Goal: Transaction & Acquisition: Book appointment/travel/reservation

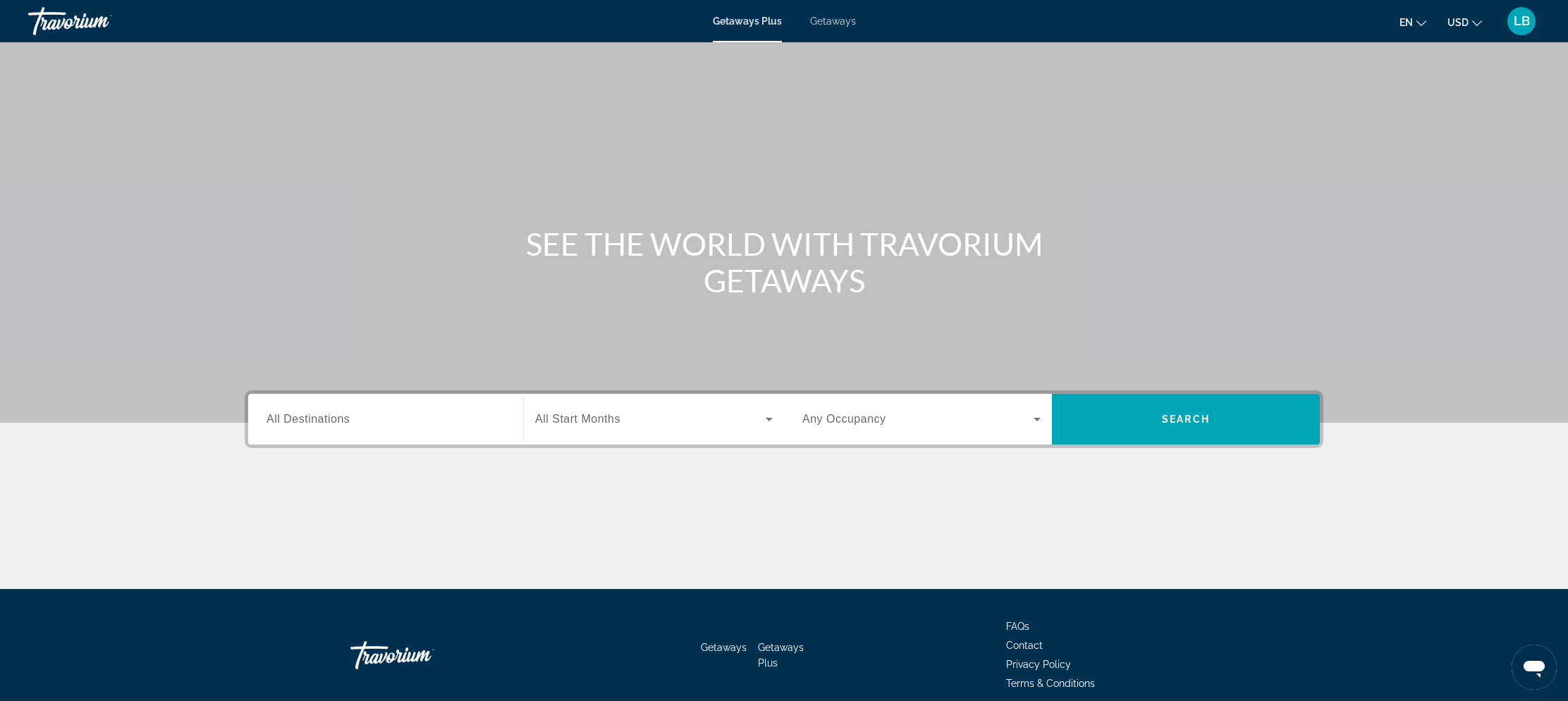
click at [846, 20] on span "Getaways" at bounding box center [833, 21] width 46 height 11
click at [431, 428] on div "Search widget" at bounding box center [386, 419] width 239 height 40
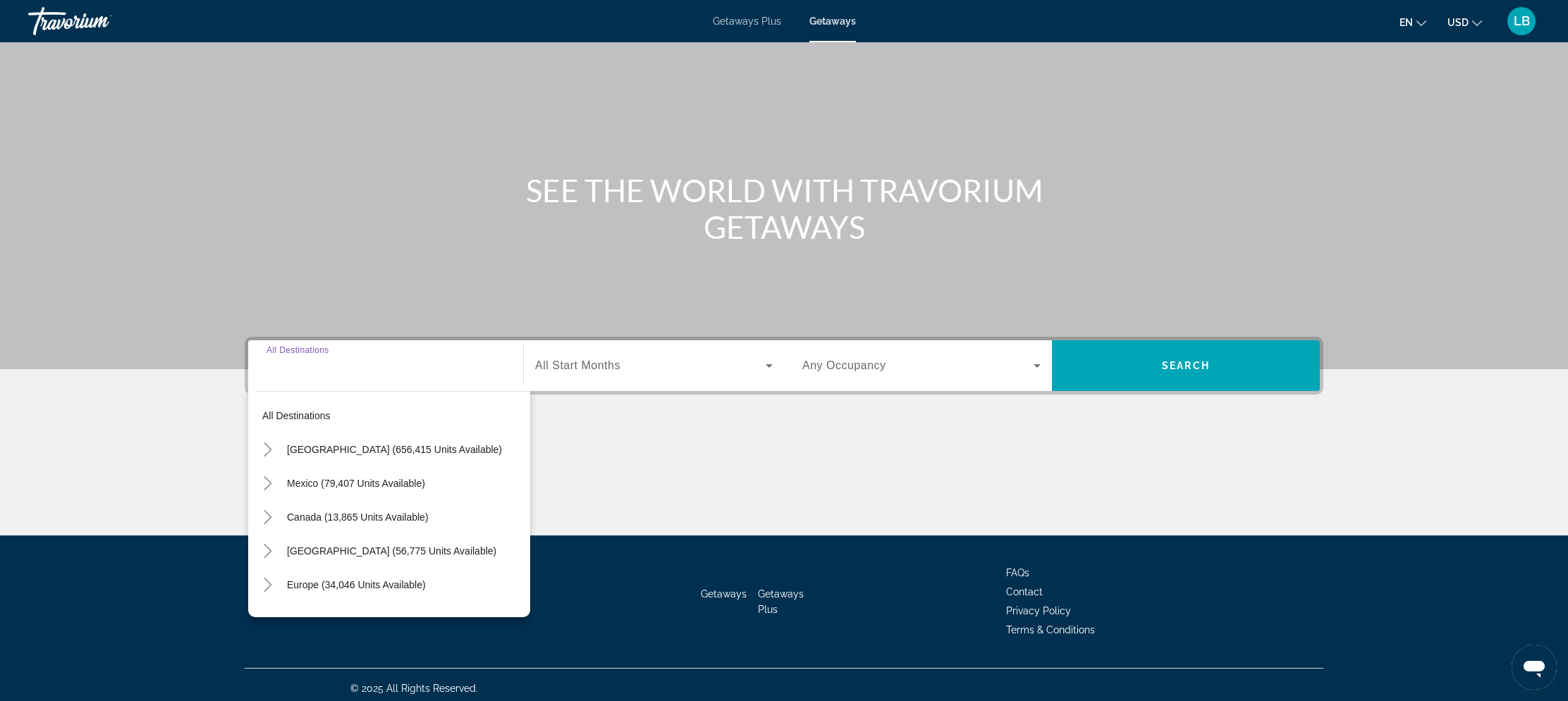
scroll to position [61, 0]
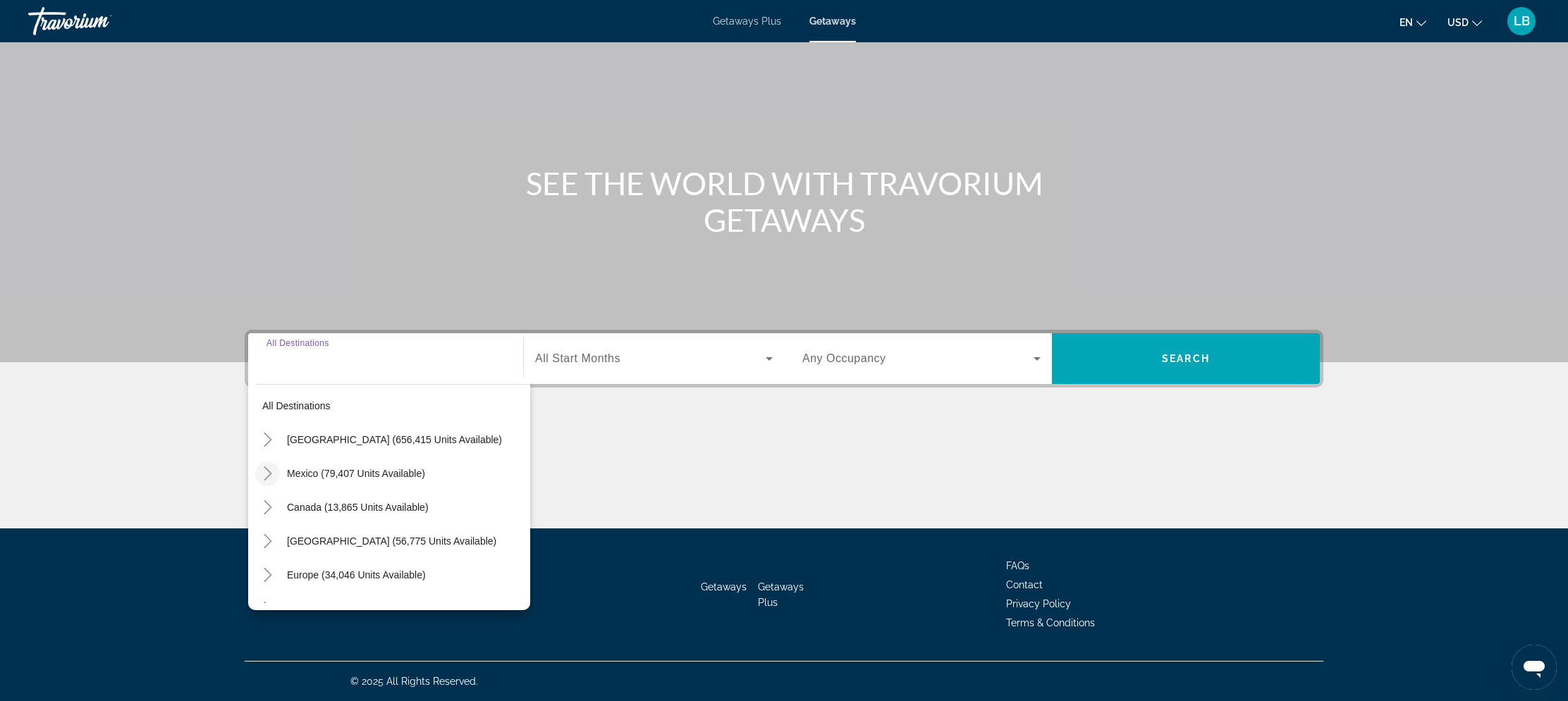
click at [269, 470] on icon "Toggle Mexico (79,407 units available)" at bounding box center [267, 473] width 14 height 14
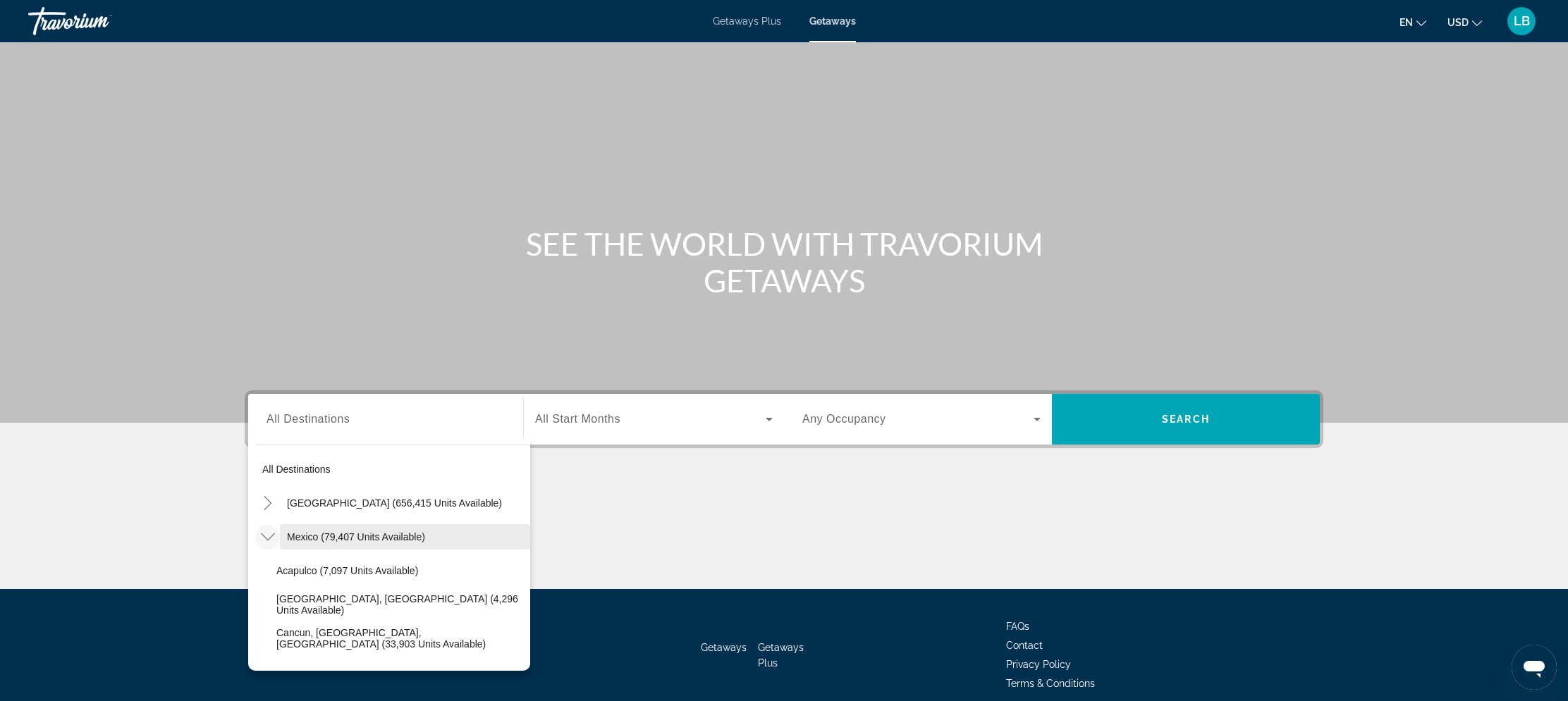
scroll to position [26, 0]
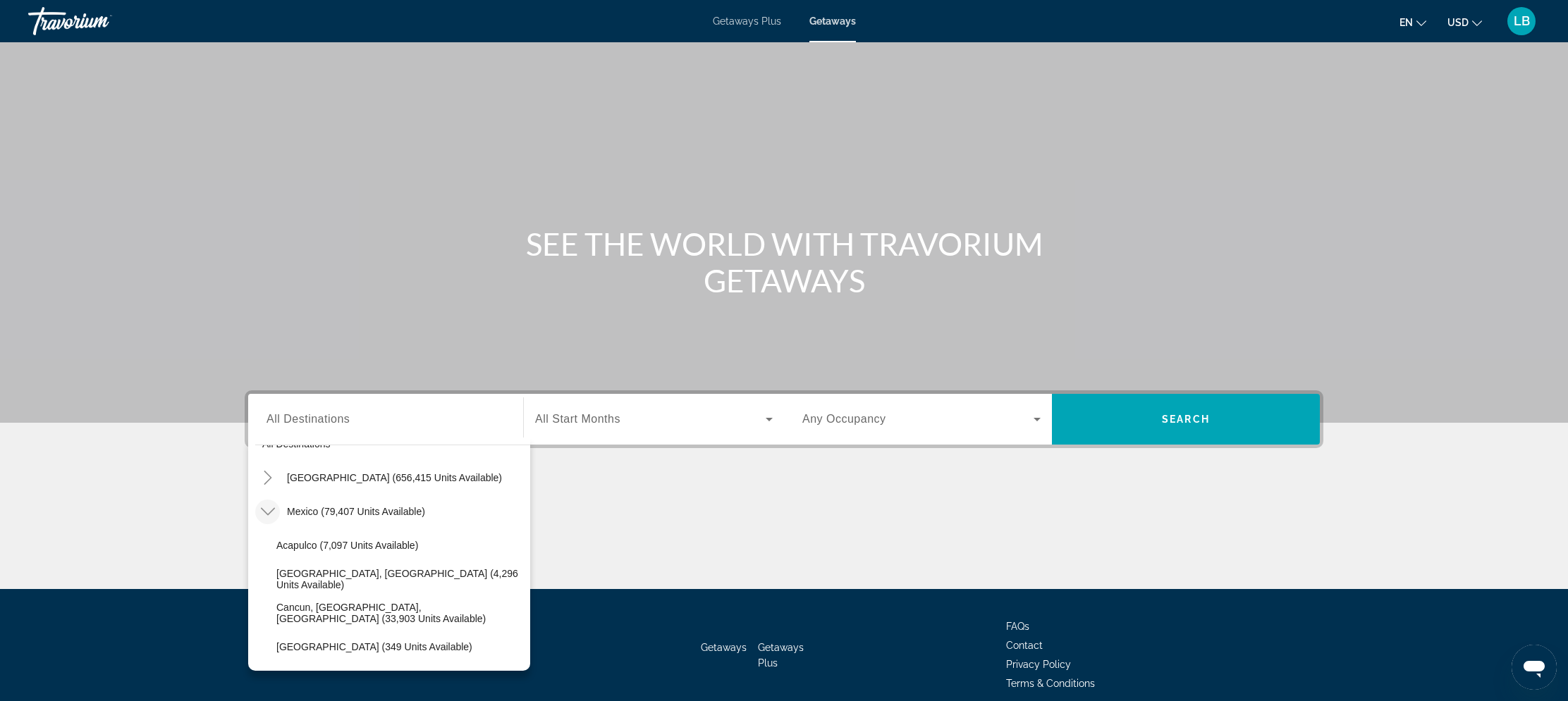
click at [264, 511] on icon "Toggle Mexico (79,407 units available)" at bounding box center [267, 511] width 14 height 14
click at [273, 508] on icon "Toggle Mexico (79,407 units available)" at bounding box center [267, 511] width 14 height 14
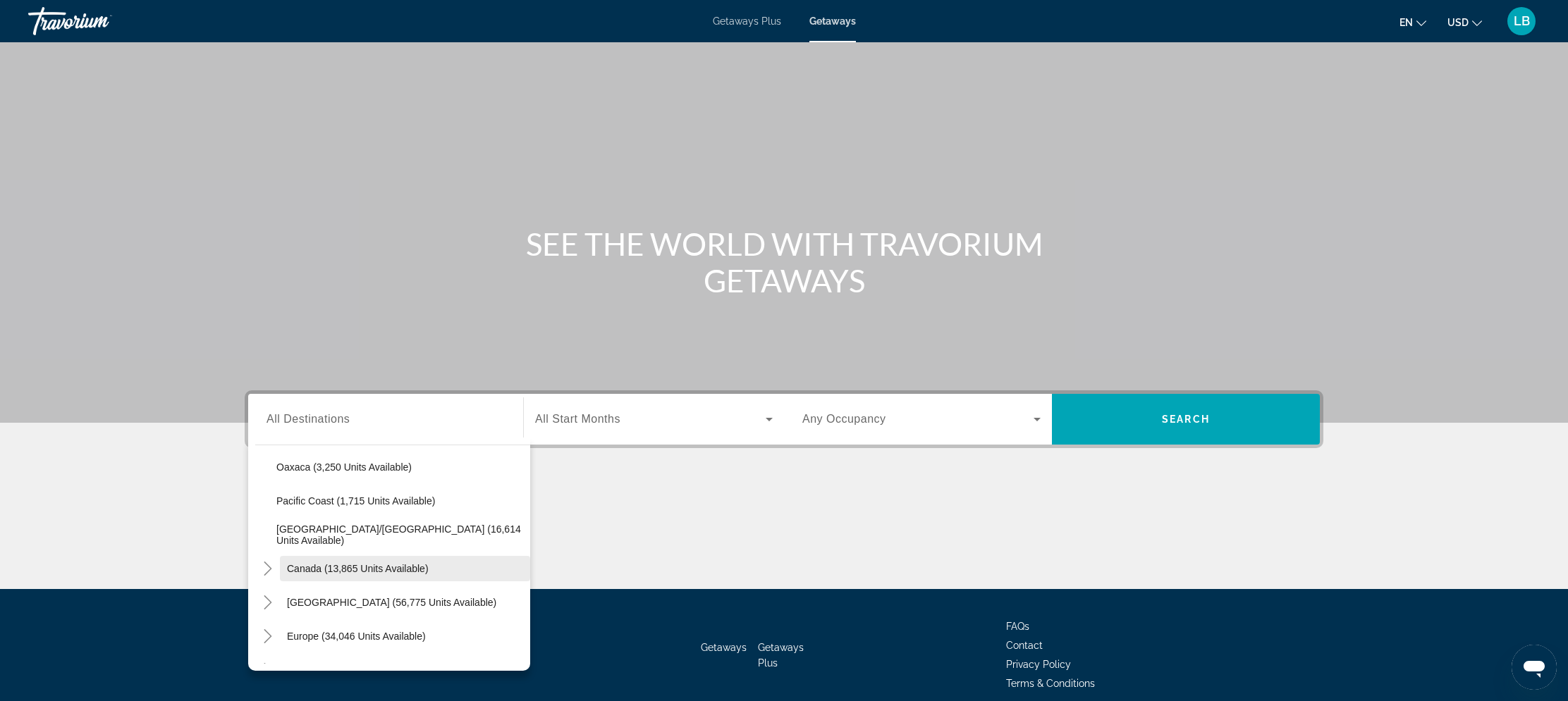
scroll to position [375, 0]
click at [374, 538] on span "[GEOGRAPHIC_DATA]/[GEOGRAPHIC_DATA] (16,614 units available)" at bounding box center [399, 534] width 247 height 23
type input "**********"
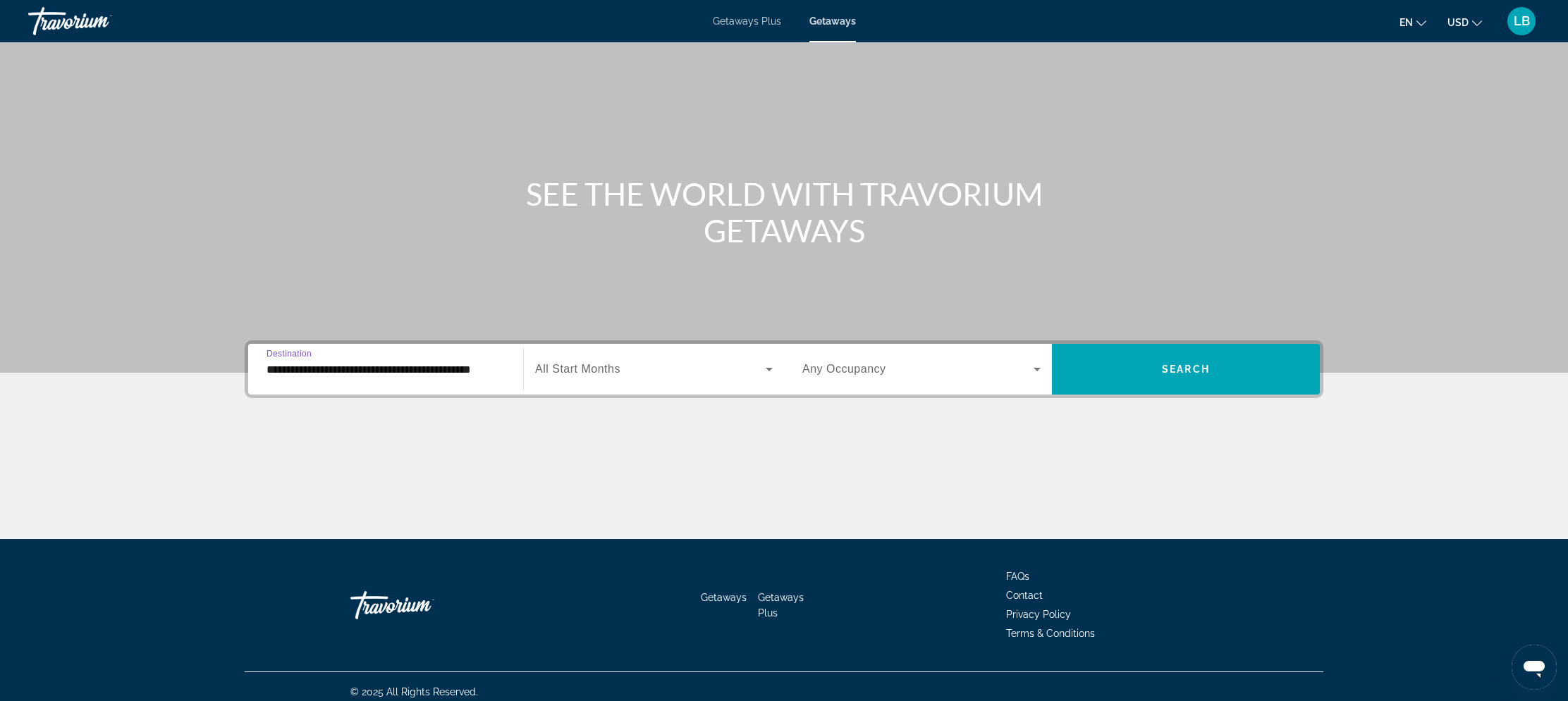
scroll to position [61, 0]
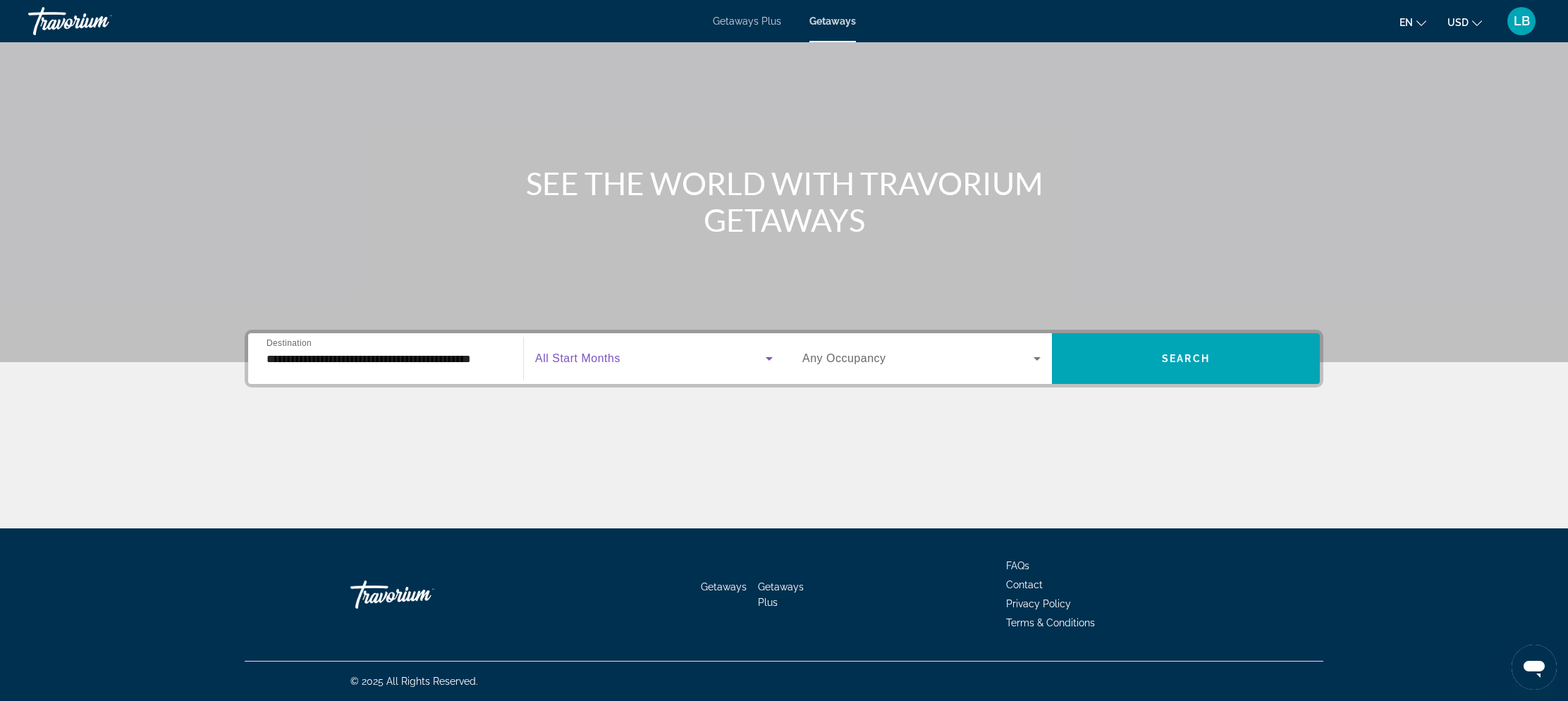
click at [633, 358] on span "Search widget" at bounding box center [650, 359] width 230 height 17
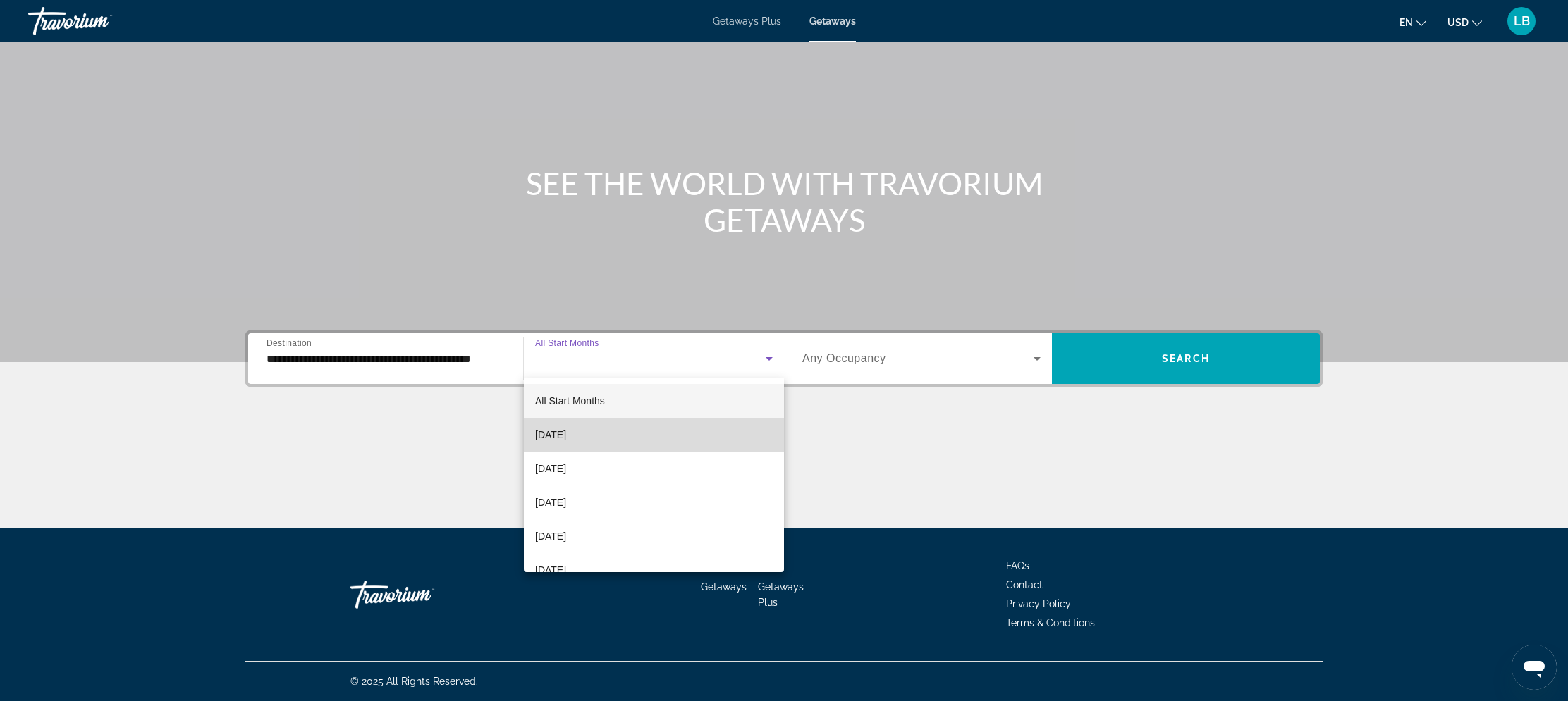
click at [625, 439] on mat-option "[DATE]" at bounding box center [654, 434] width 260 height 34
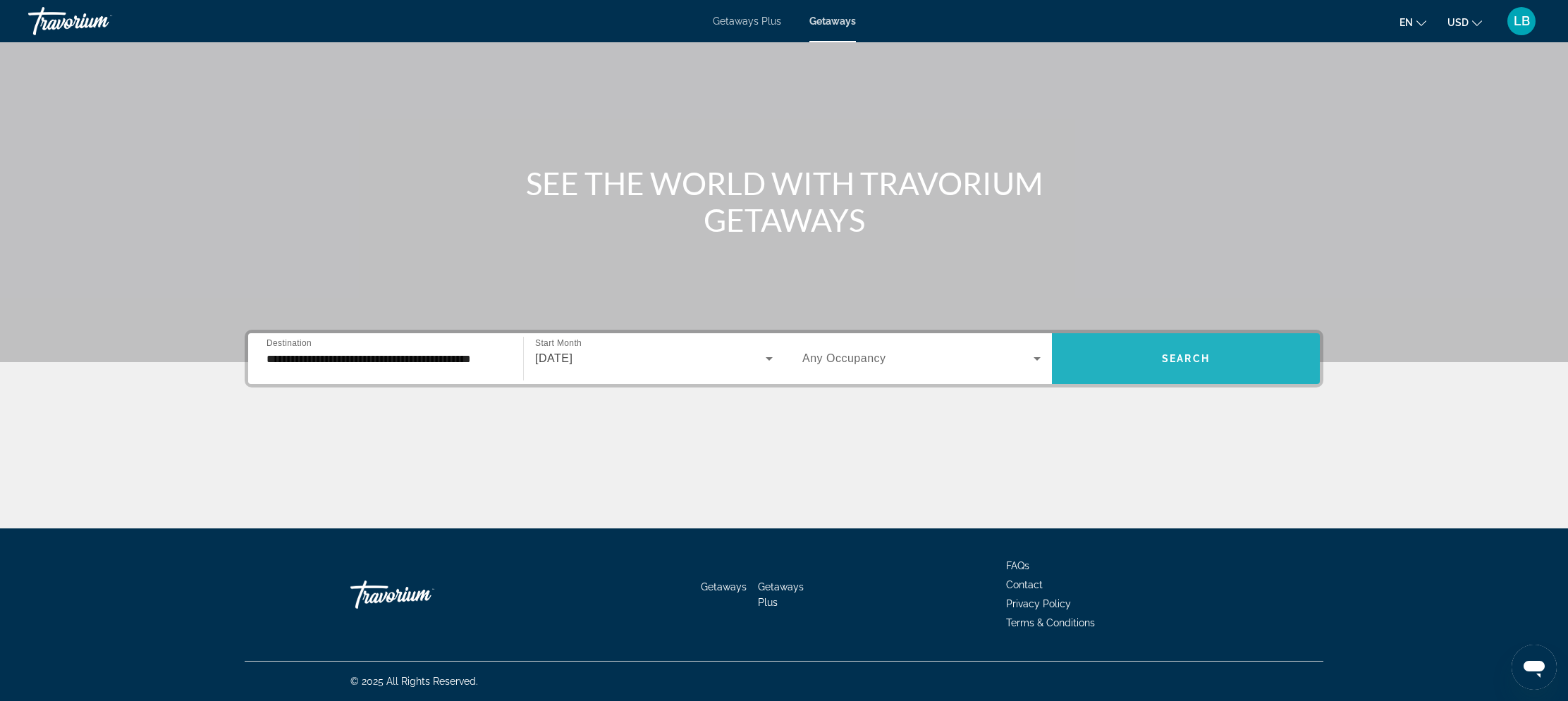
click at [1156, 362] on span "Search widget" at bounding box center [1186, 358] width 268 height 34
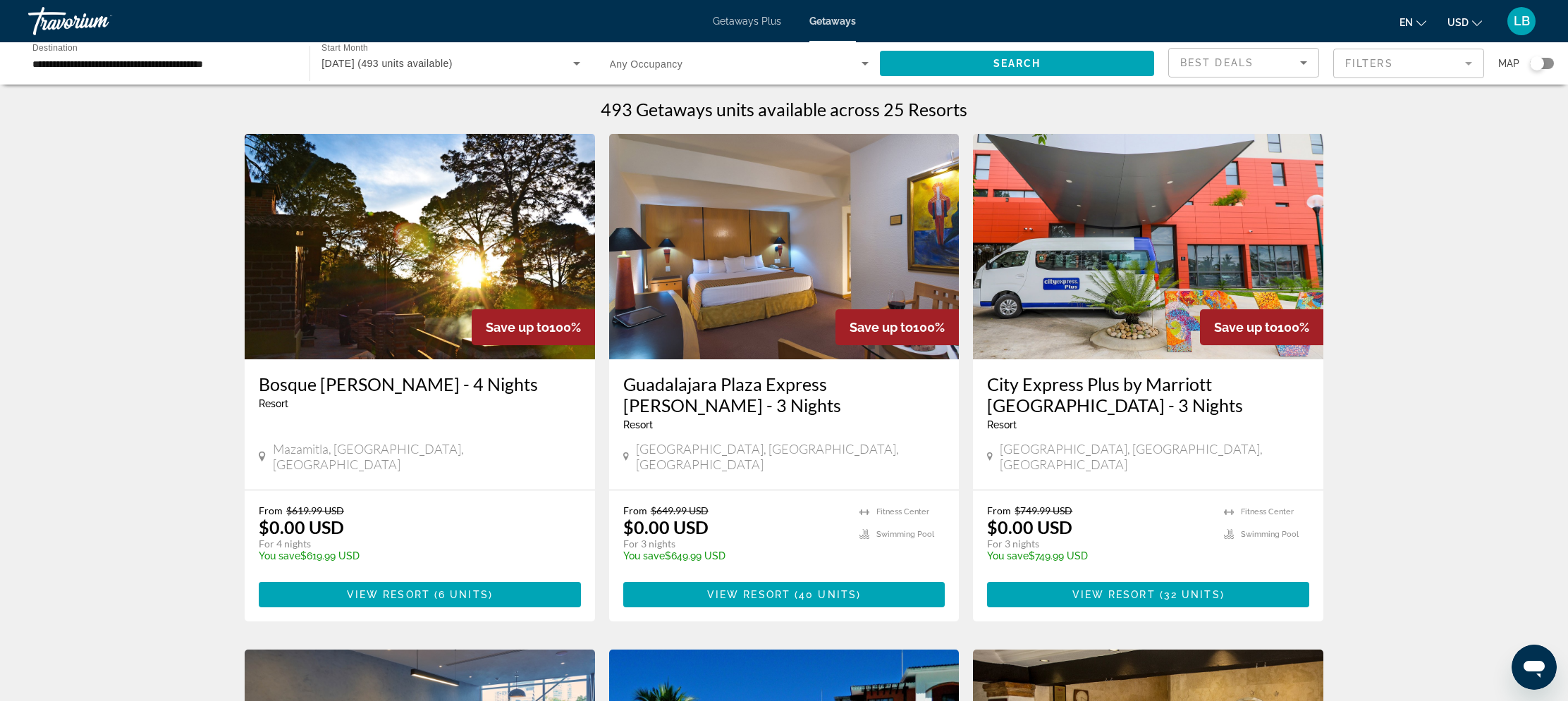
click at [510, 69] on div "[DATE] (493 units available)" at bounding box center [446, 63] width 251 height 17
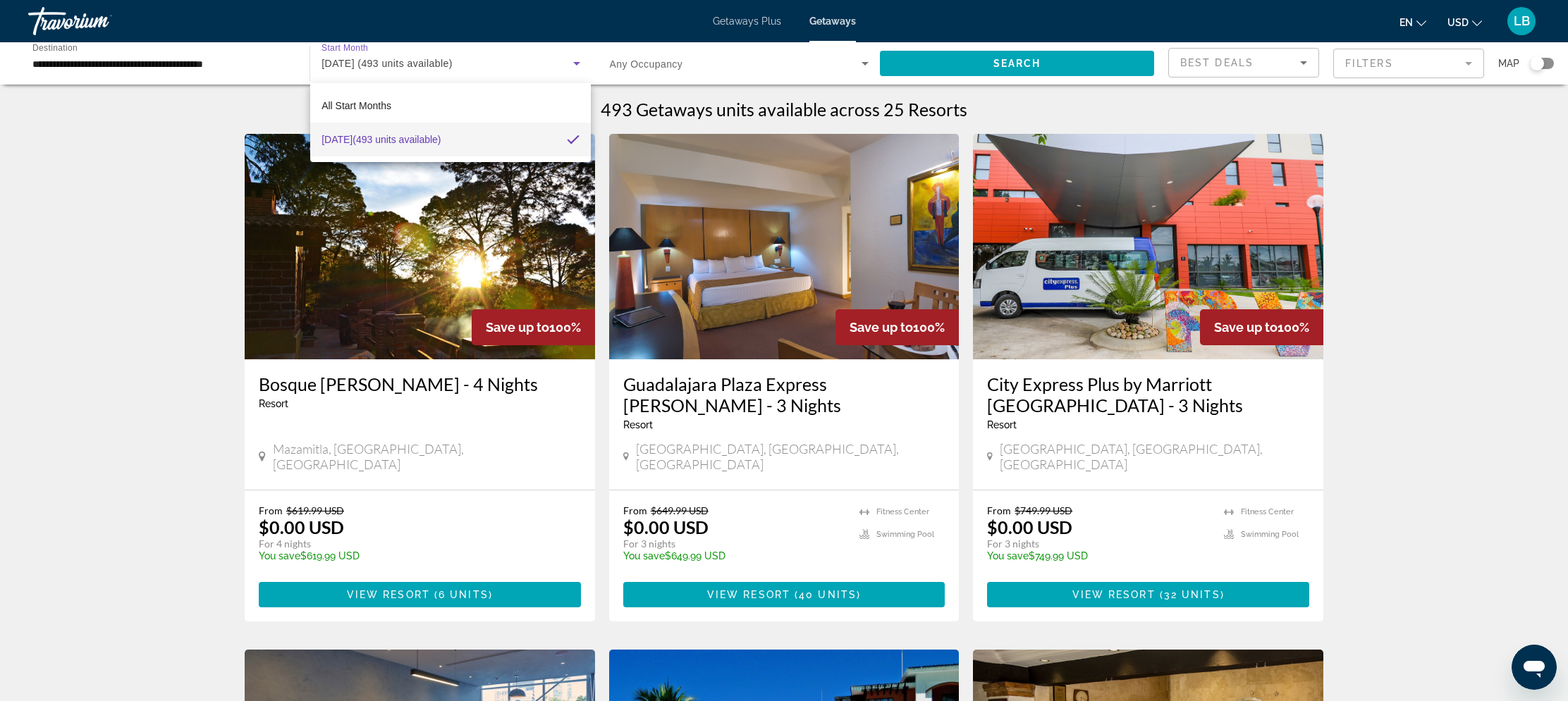
click at [1415, 238] on div at bounding box center [784, 350] width 1568 height 701
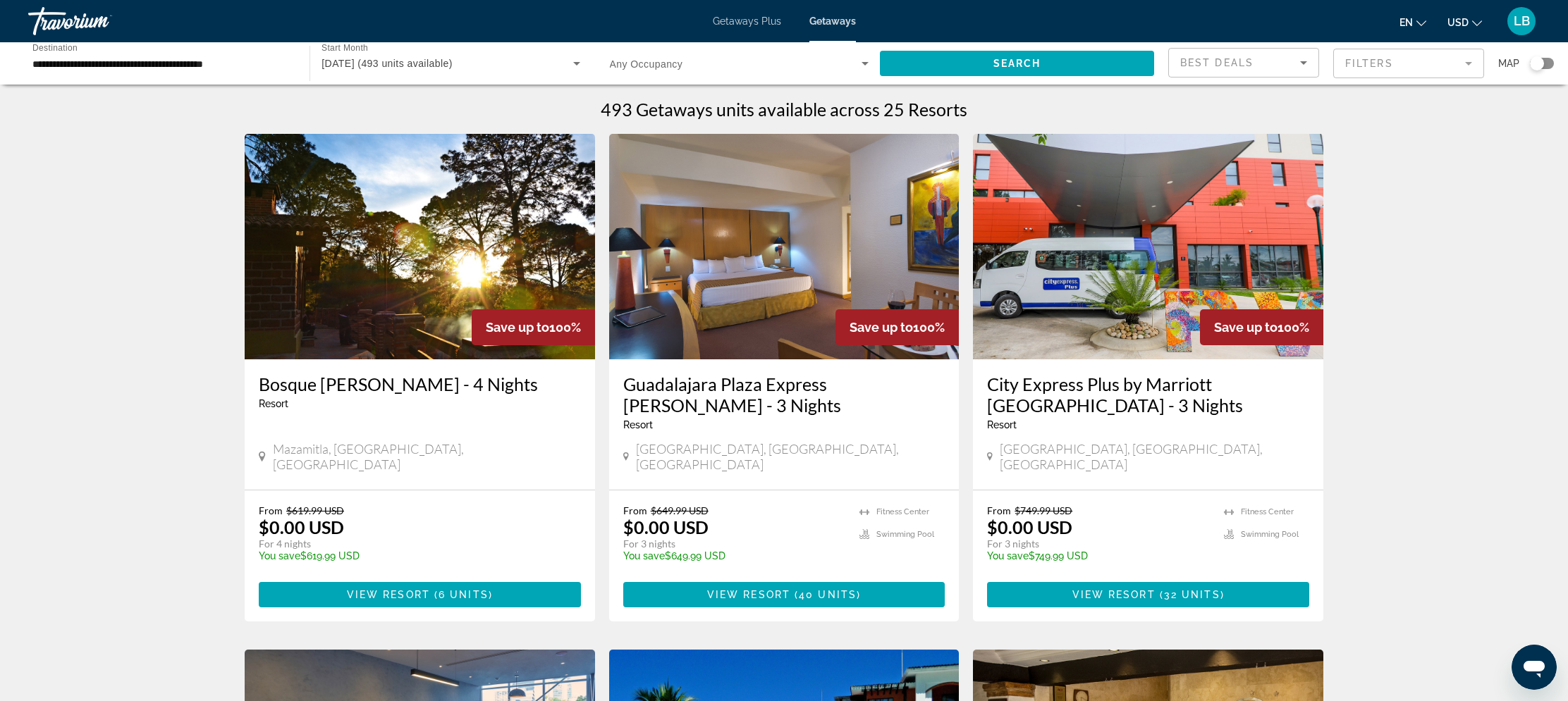
scroll to position [3, 0]
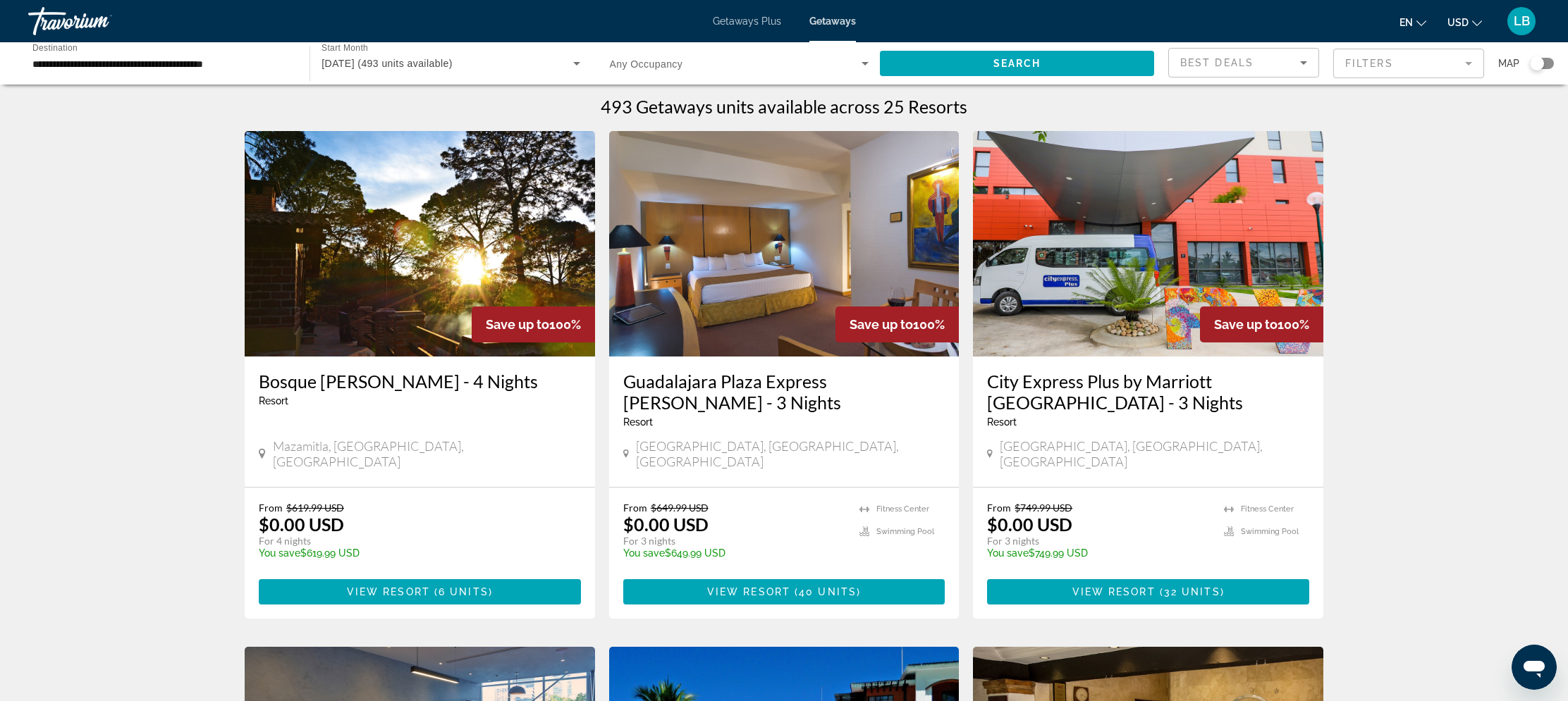
click at [1455, 66] on mat-form-field "Filters" at bounding box center [1408, 63] width 151 height 29
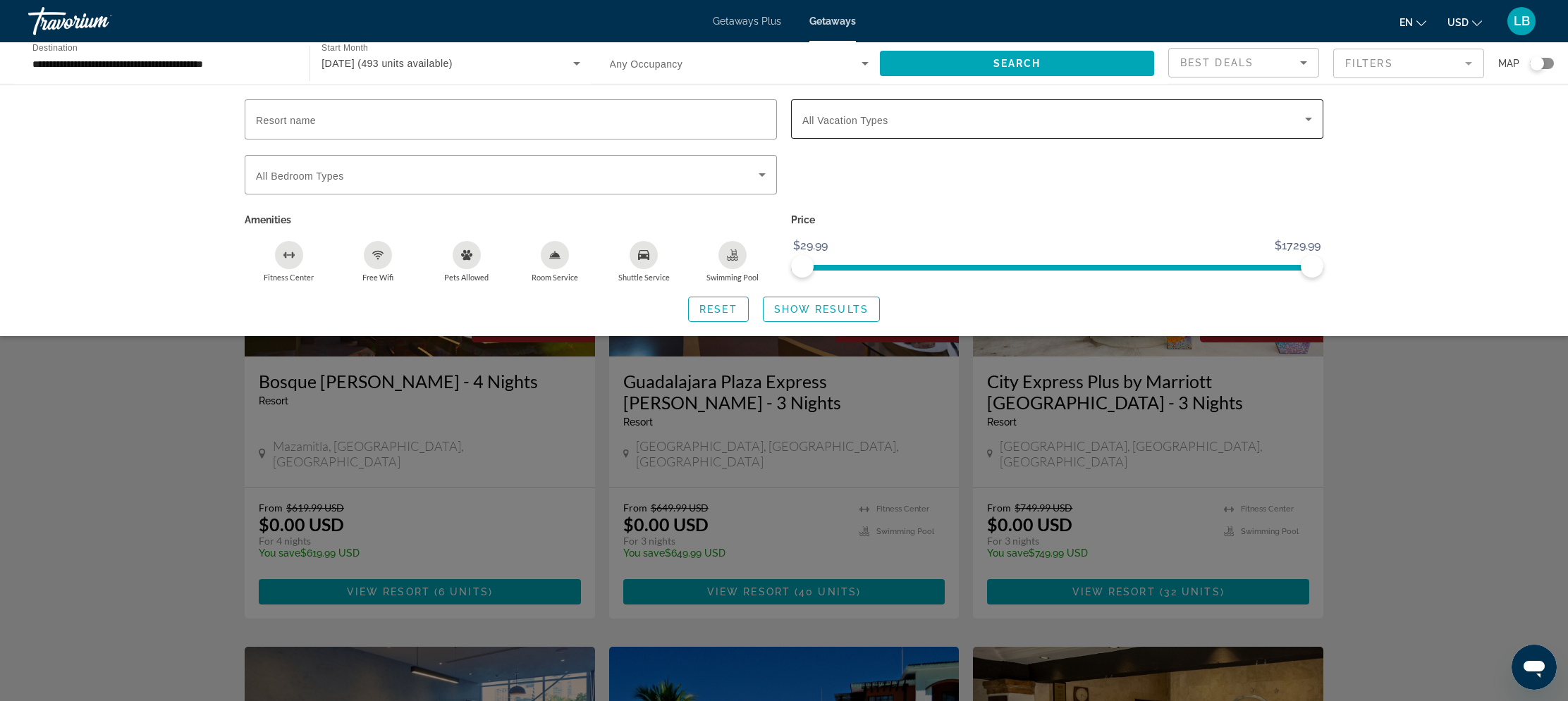
click at [884, 130] on div "Search widget" at bounding box center [1057, 118] width 510 height 39
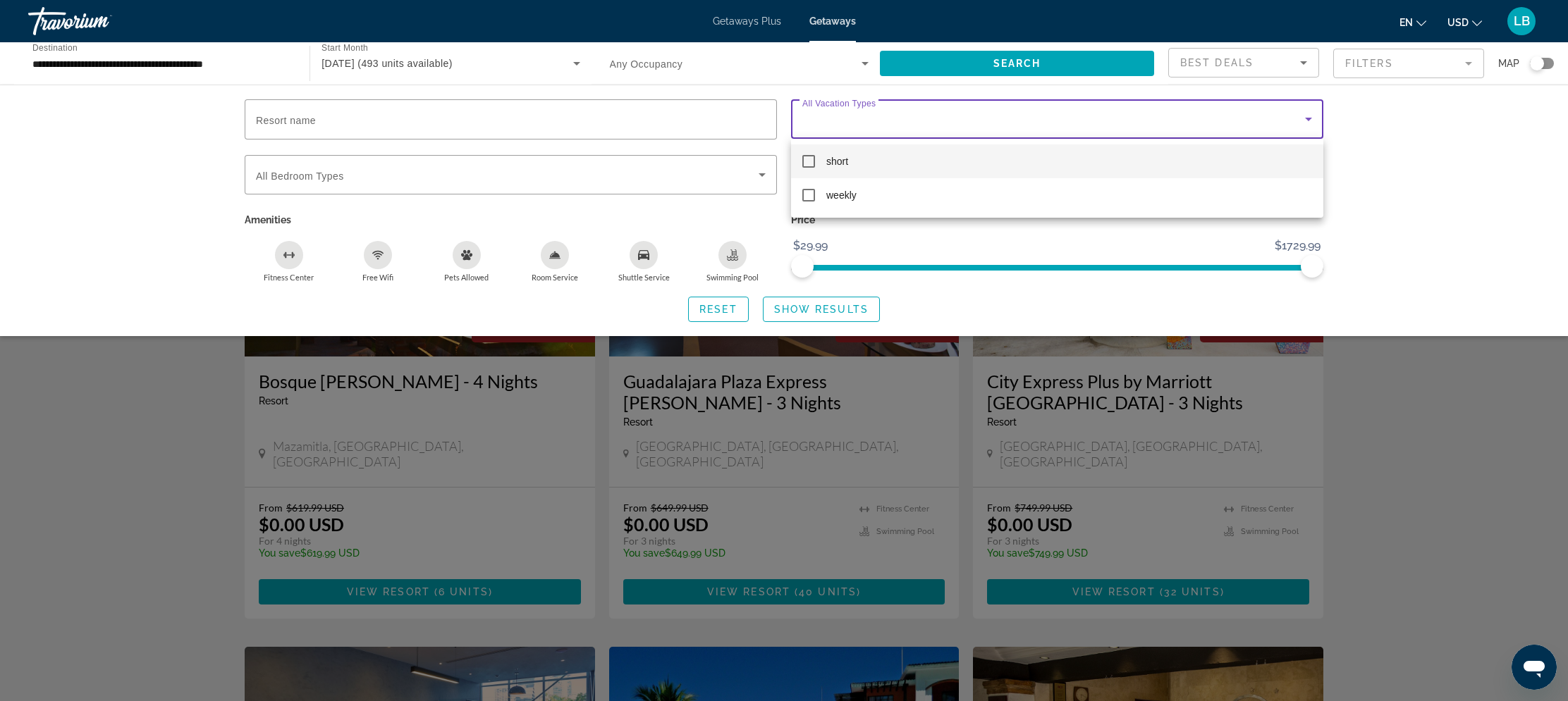
drag, startPoint x: 1482, startPoint y: 427, endPoint x: 1462, endPoint y: 424, distance: 20.2
click at [1482, 427] on div at bounding box center [784, 350] width 1568 height 701
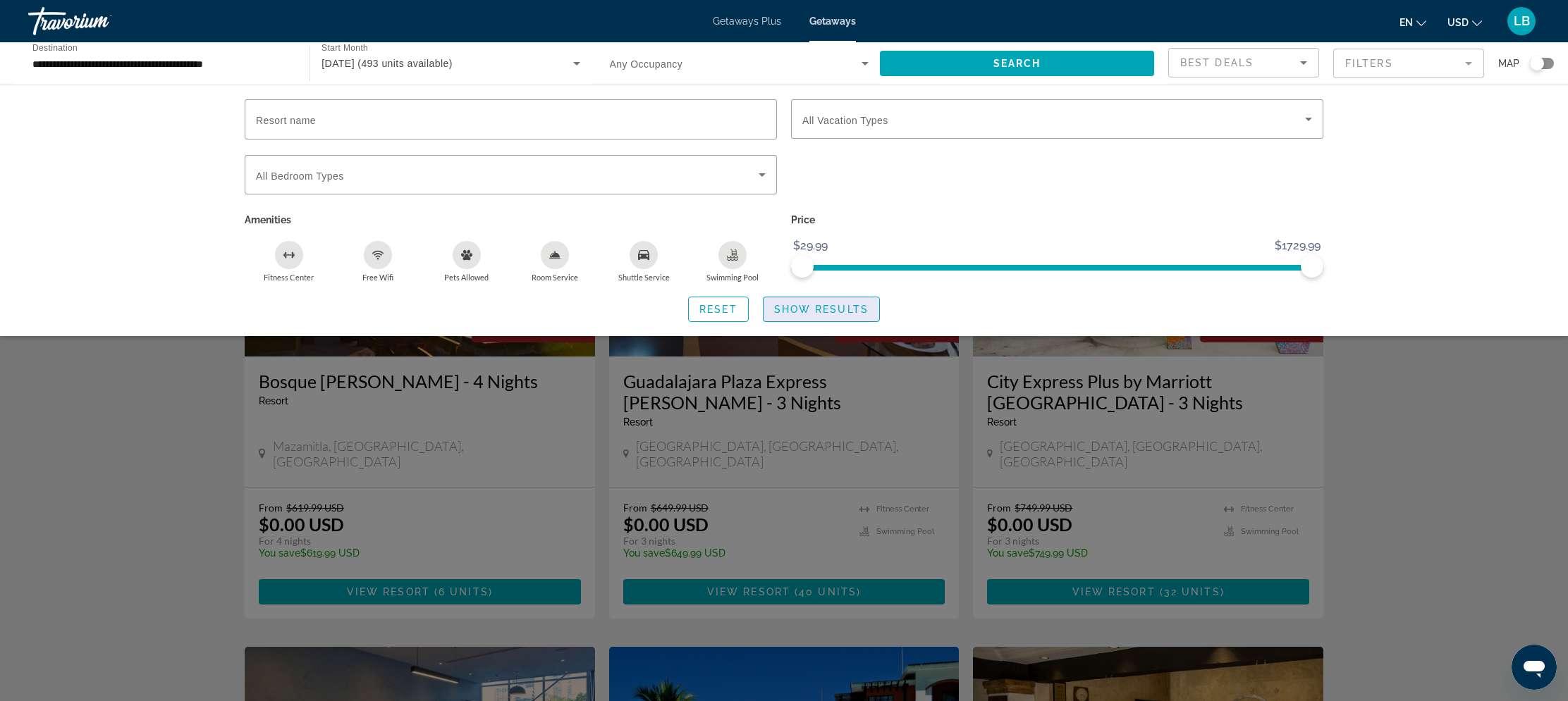
click at [811, 311] on span "Show Results" at bounding box center [821, 309] width 95 height 11
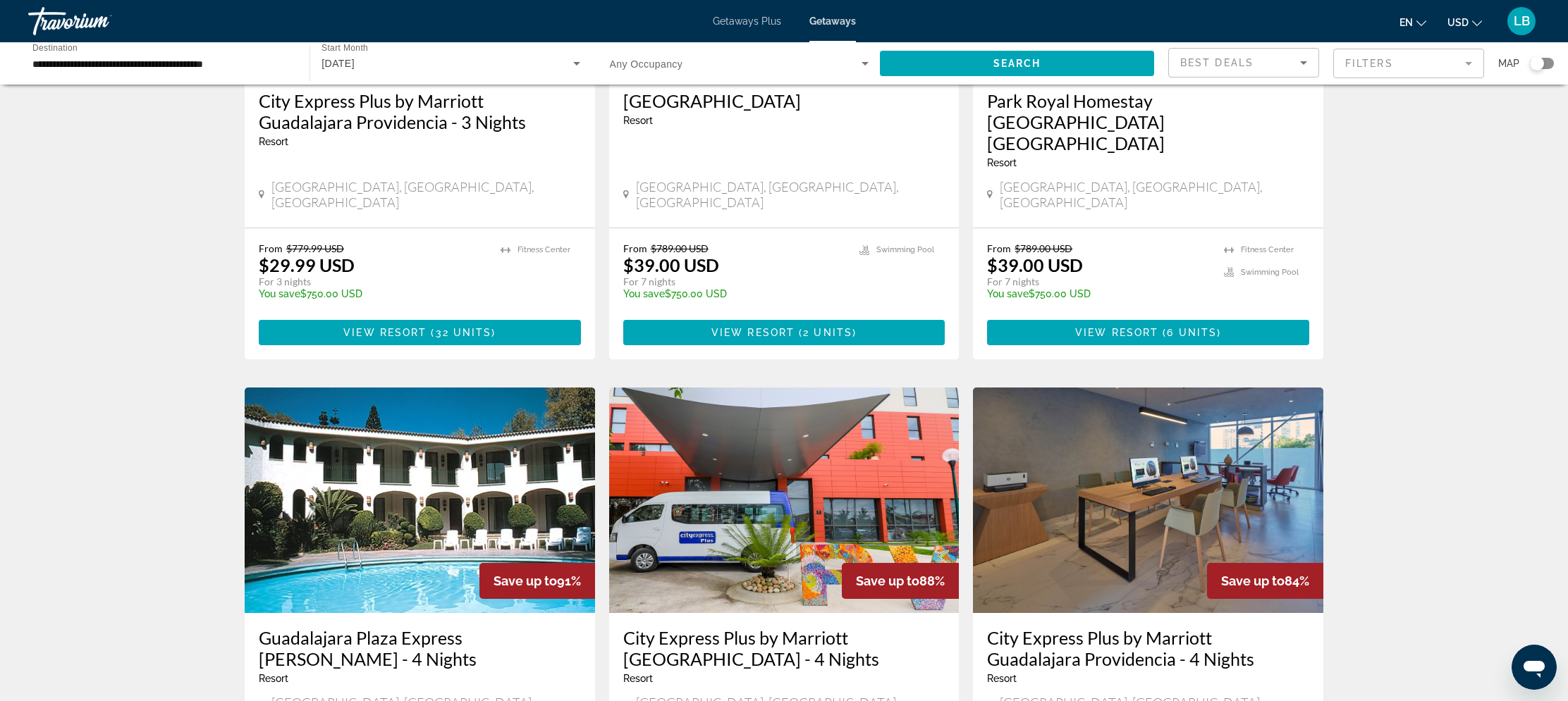
scroll to position [796, 0]
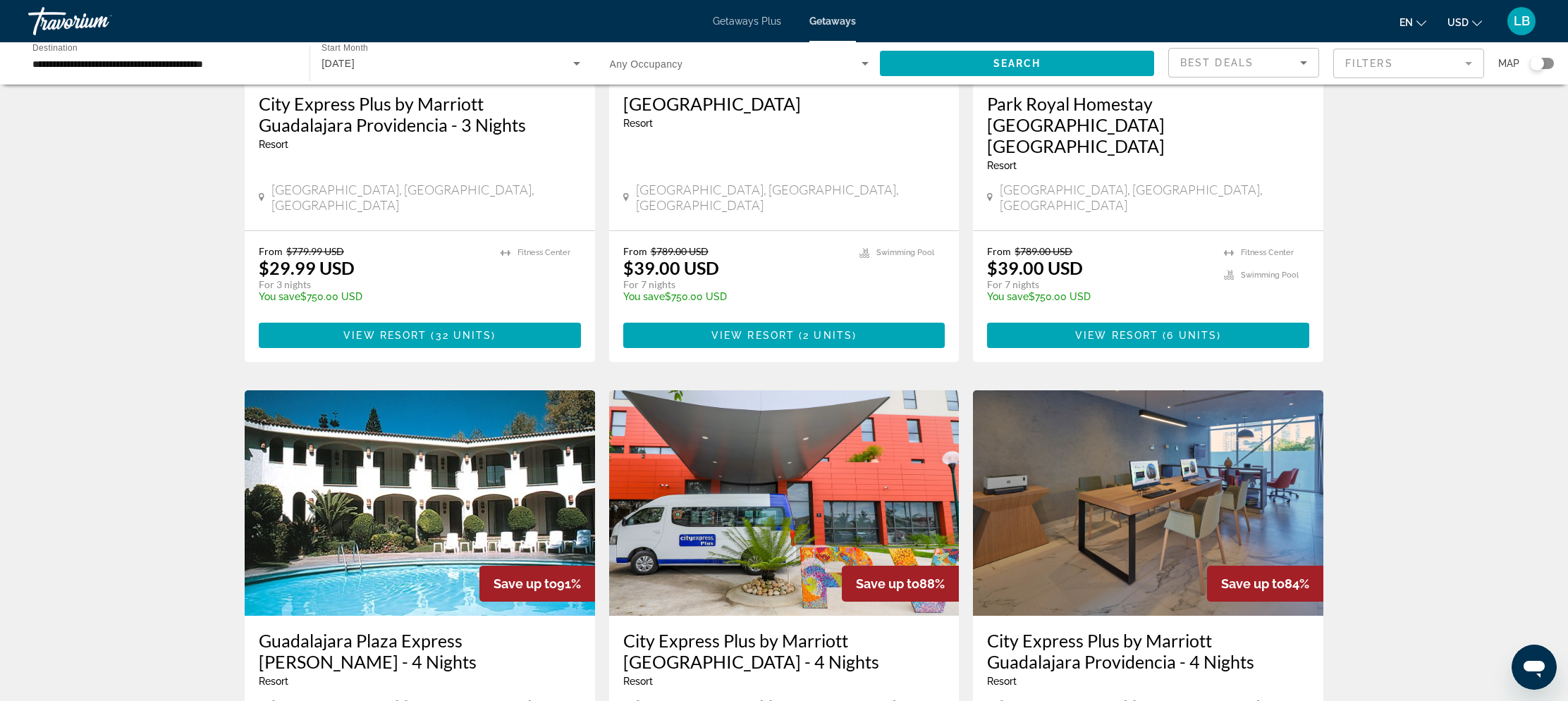
click at [1017, 513] on img "Main content" at bounding box center [1148, 503] width 351 height 226
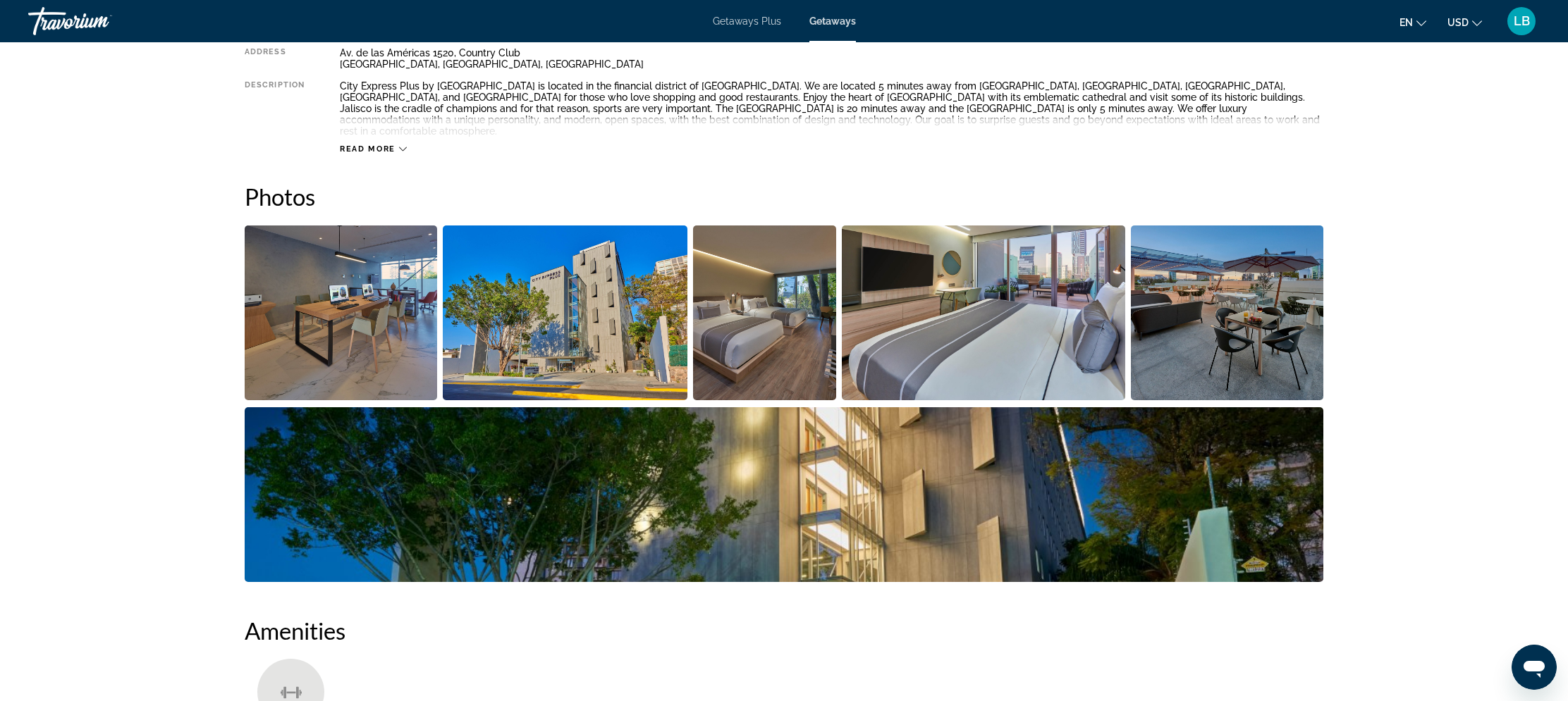
scroll to position [551, 0]
click at [379, 314] on img "Open full-screen image slider" at bounding box center [341, 313] width 193 height 174
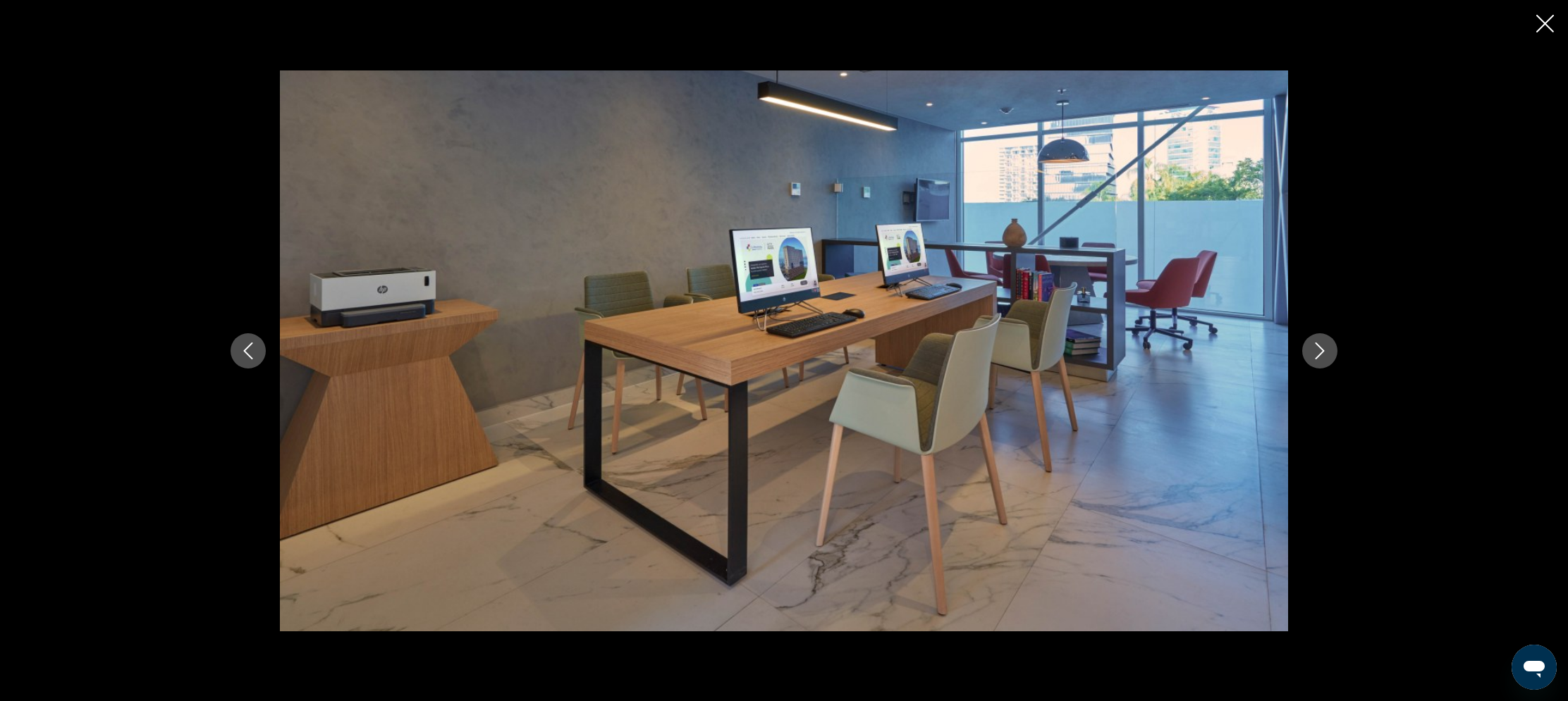
click at [1307, 355] on button "Next image" at bounding box center [1319, 350] width 35 height 35
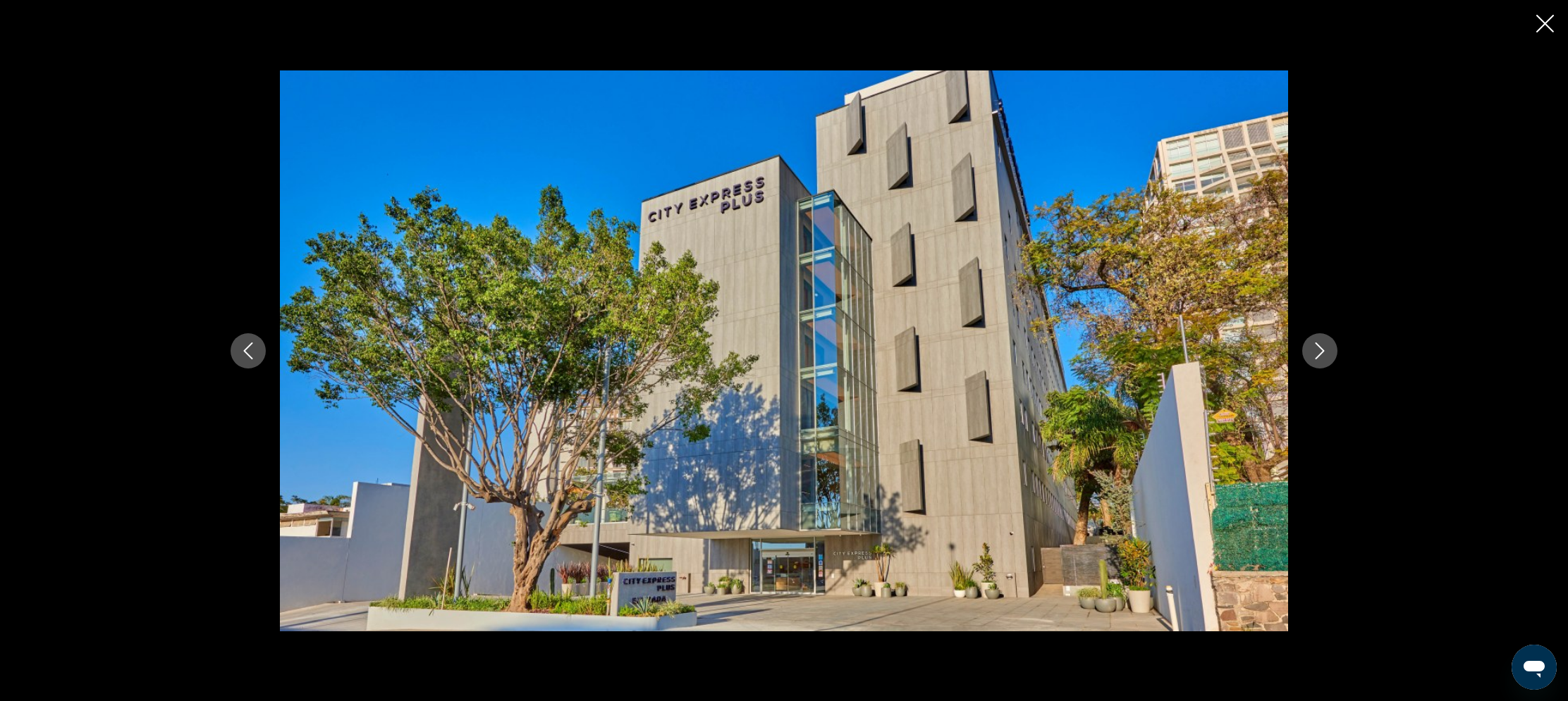
click at [1306, 357] on button "Next image" at bounding box center [1319, 350] width 35 height 35
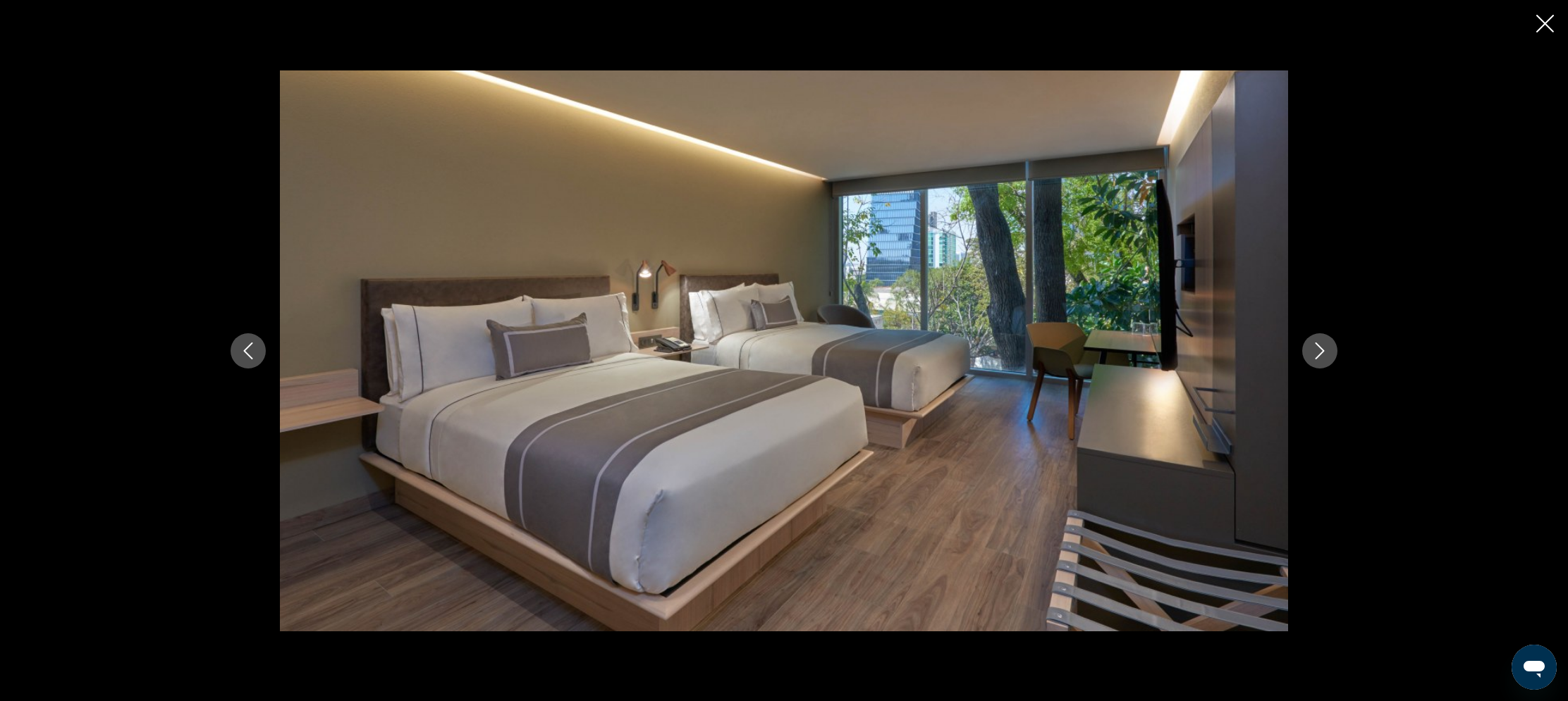
click at [1306, 357] on button "Next image" at bounding box center [1319, 350] width 35 height 35
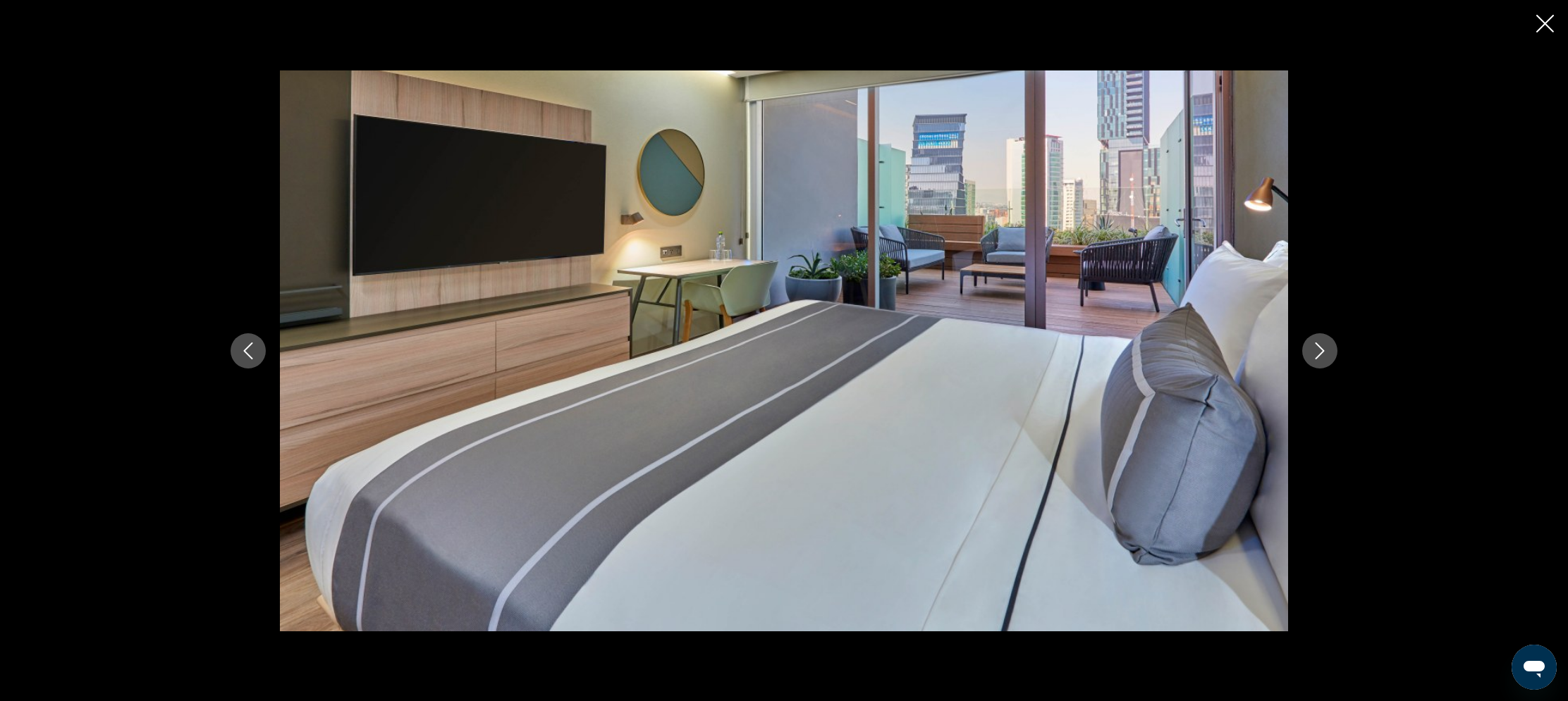
click at [1545, 21] on icon "Close slideshow" at bounding box center [1544, 23] width 17 height 17
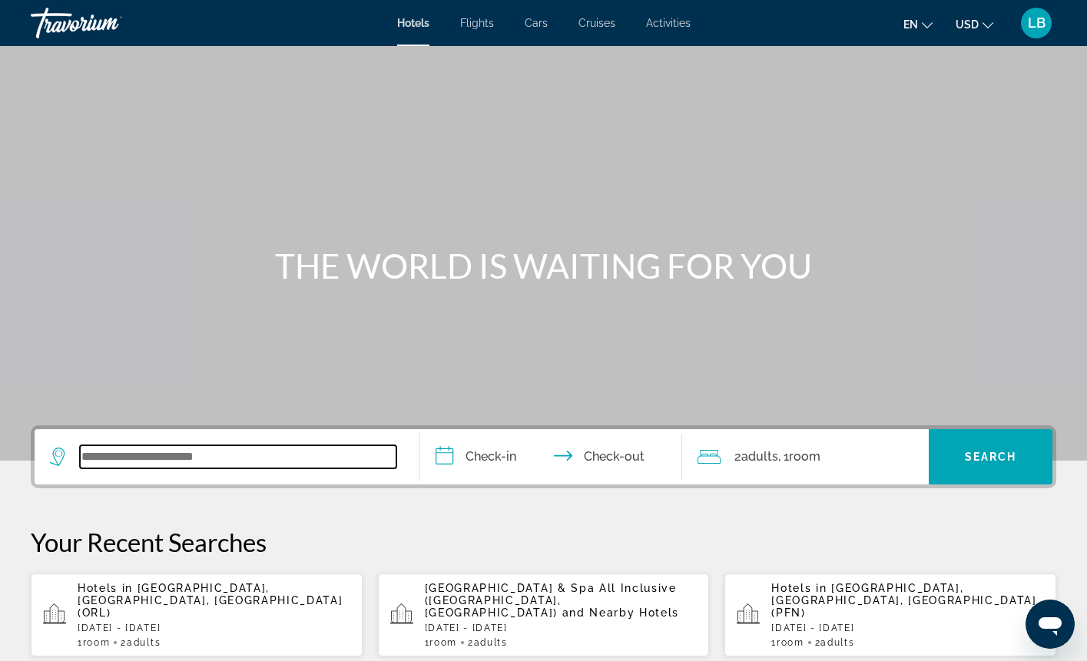
click at [147, 466] on input "Search widget" at bounding box center [238, 456] width 316 height 23
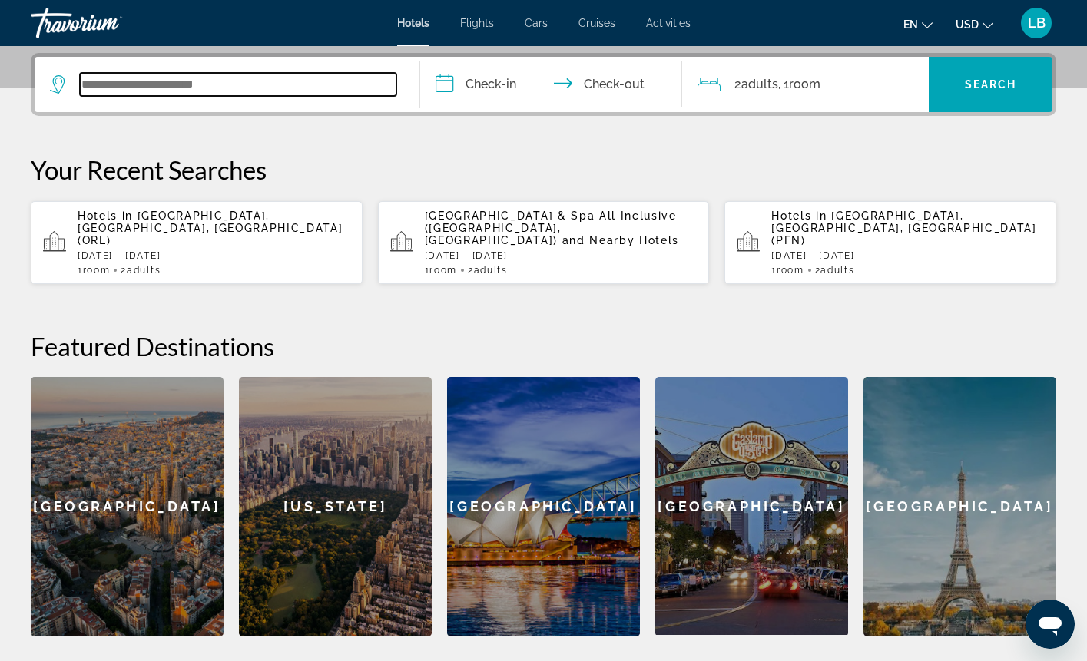
scroll to position [376, 0]
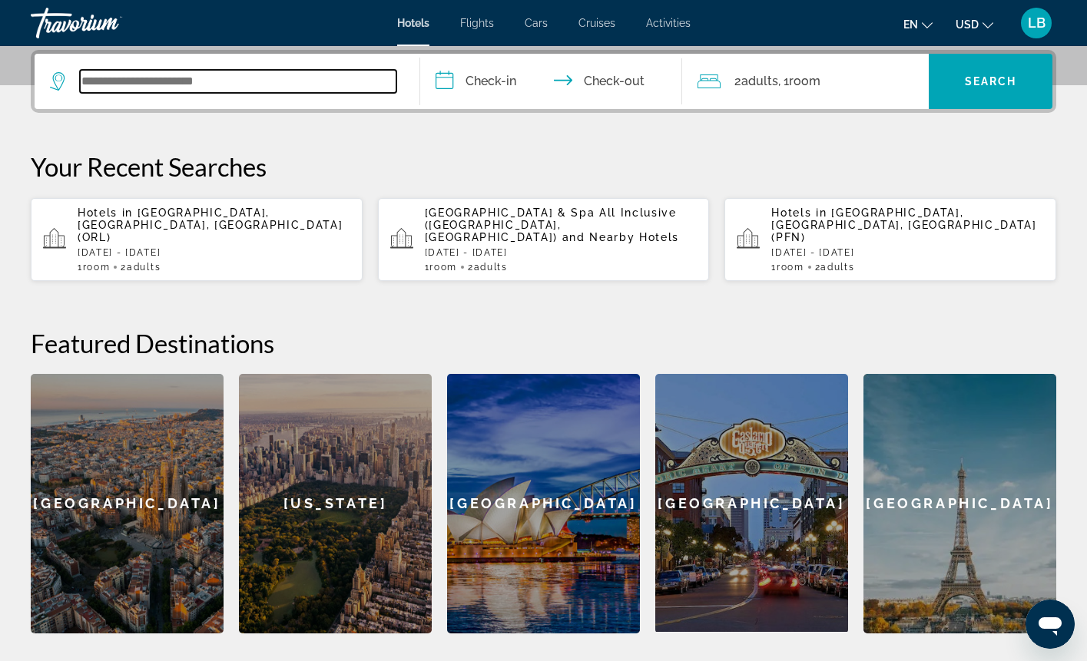
paste input "**********"
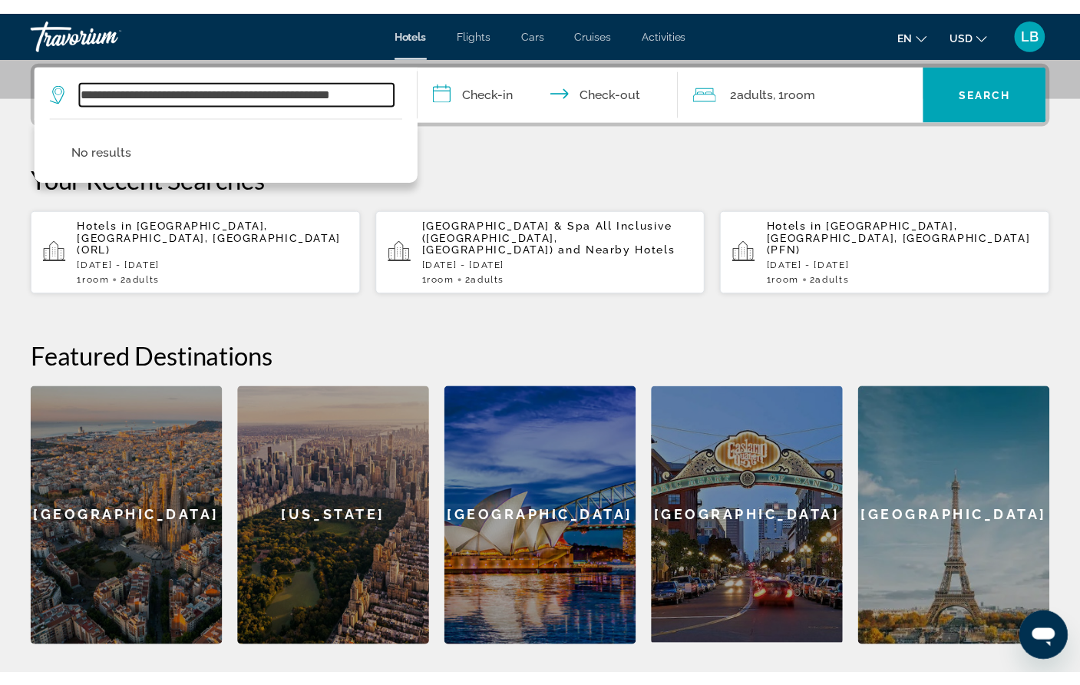
scroll to position [0, 0]
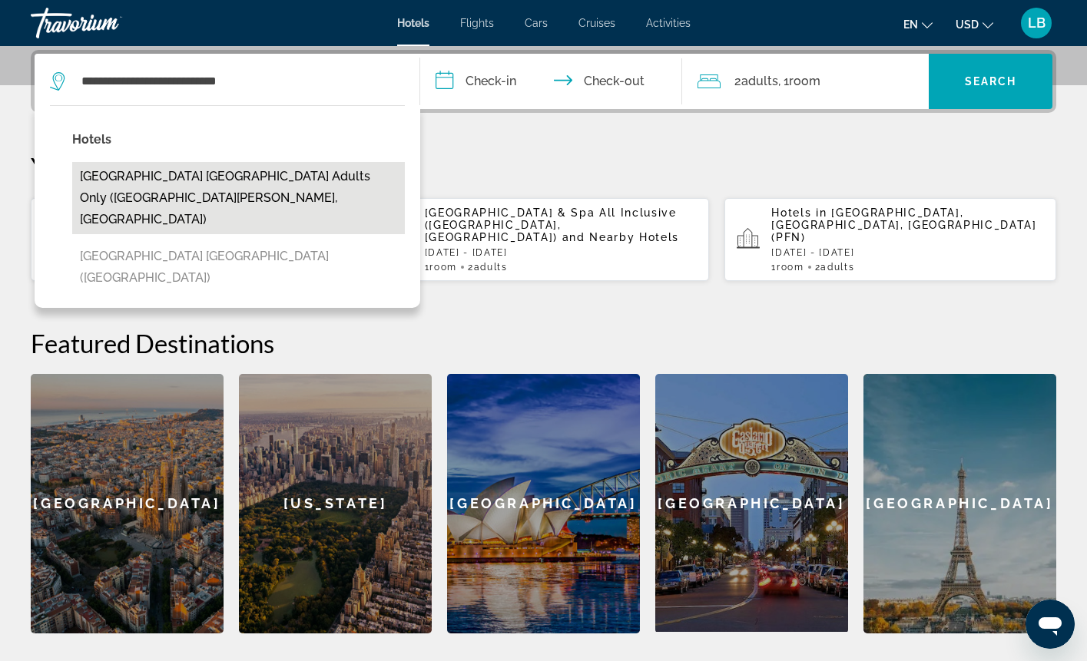
click at [210, 192] on button "Le Blanc Spa Resort Los Cabos Adults Only (San Jose Del Cabo, MX)" at bounding box center [238, 198] width 333 height 72
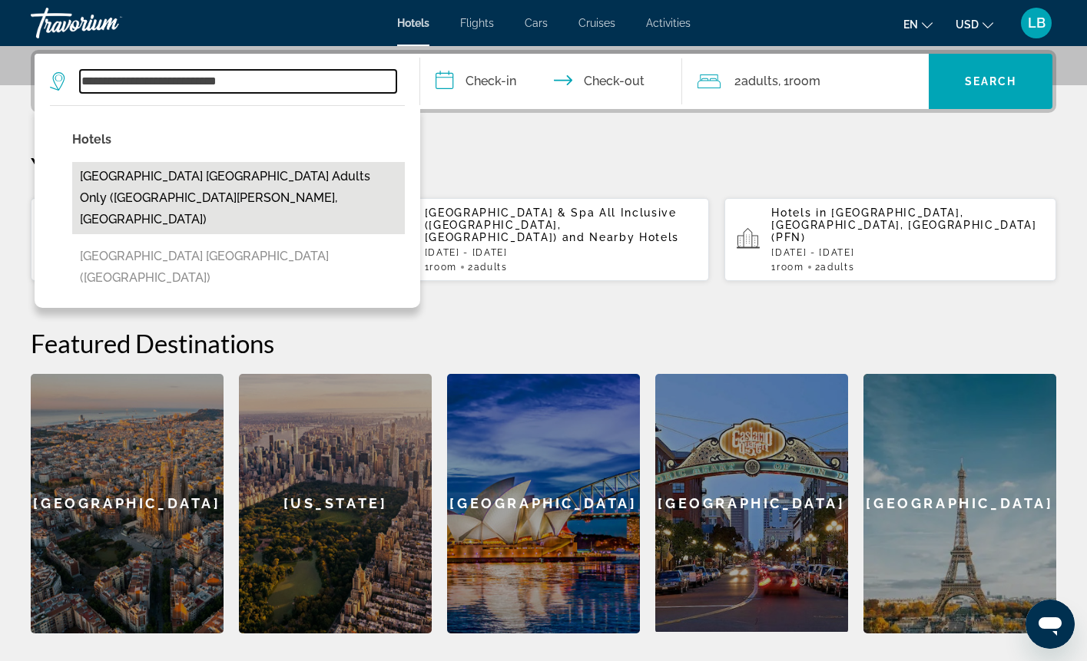
type input "**********"
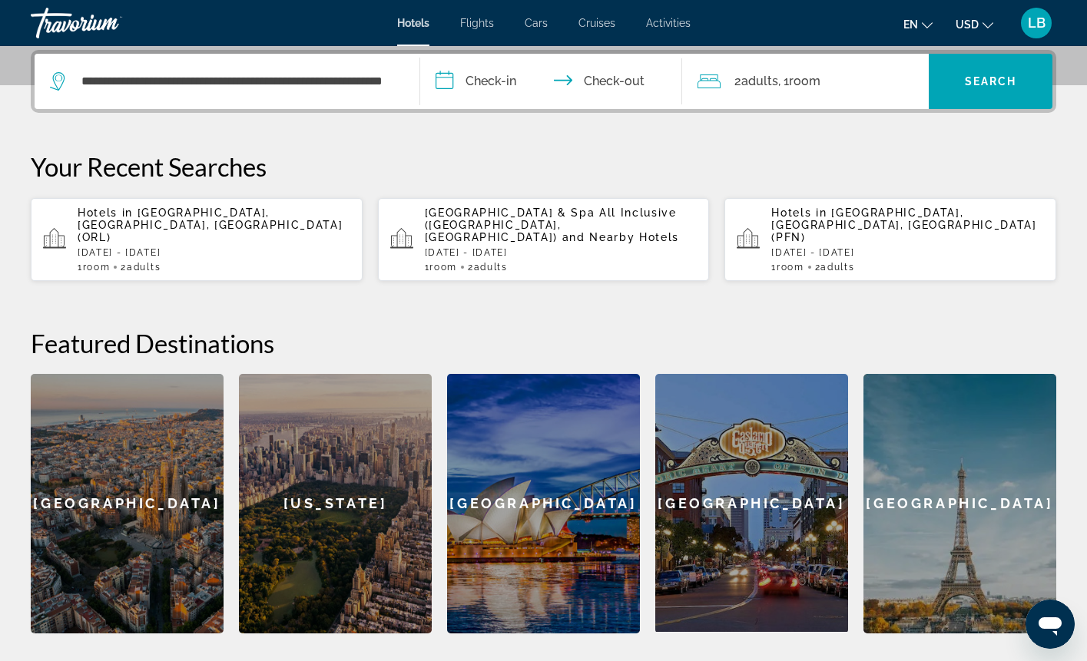
click at [442, 82] on input "**********" at bounding box center [554, 84] width 268 height 60
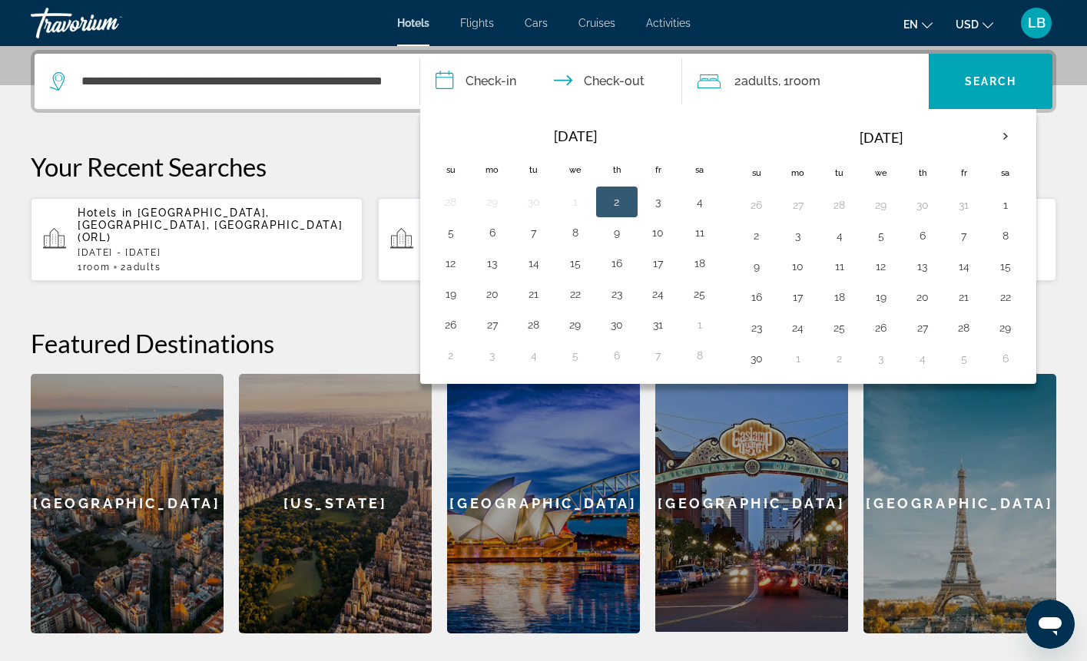
drag, startPoint x: 577, startPoint y: 233, endPoint x: 554, endPoint y: 246, distance: 26.9
click at [577, 233] on button "8" at bounding box center [575, 233] width 25 height 22
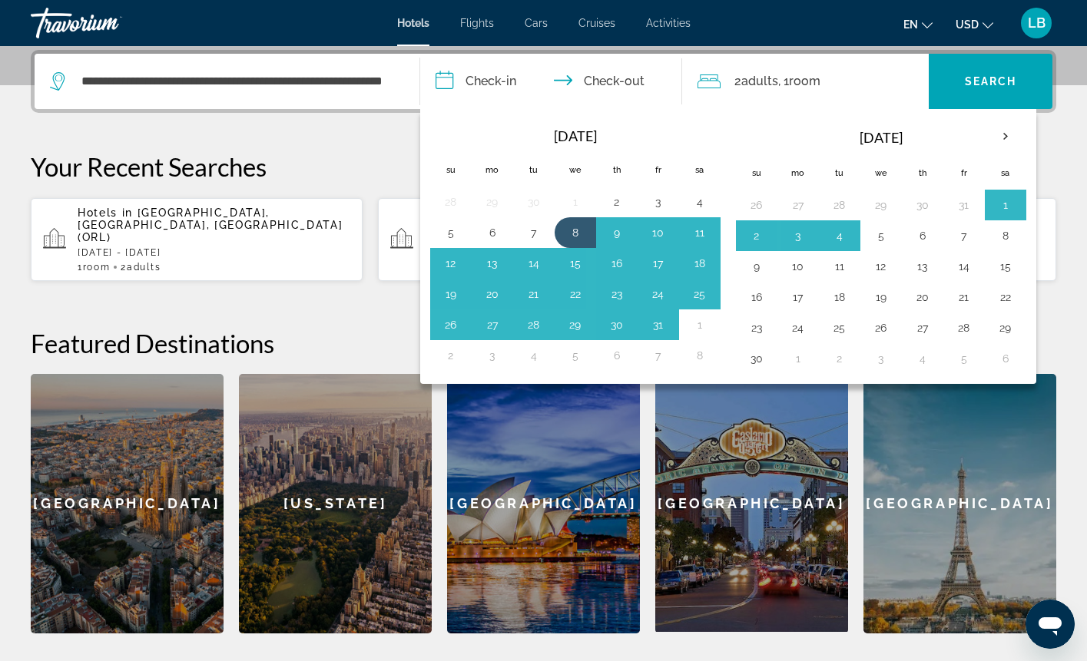
click at [876, 236] on button "5" at bounding box center [881, 236] width 25 height 22
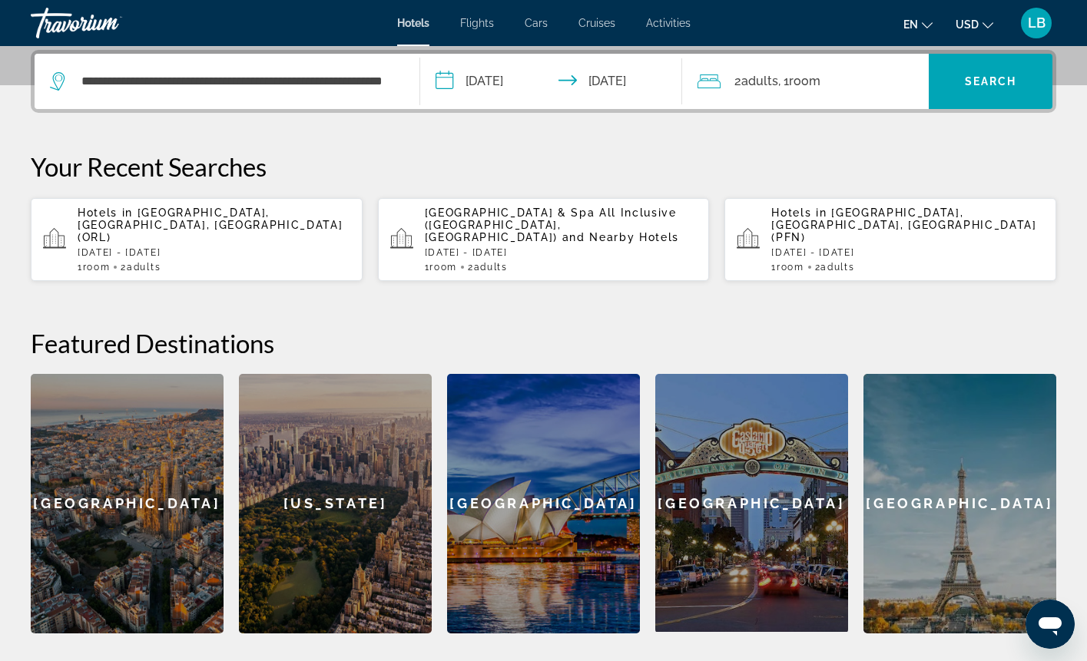
click at [491, 91] on input "**********" at bounding box center [554, 84] width 268 height 60
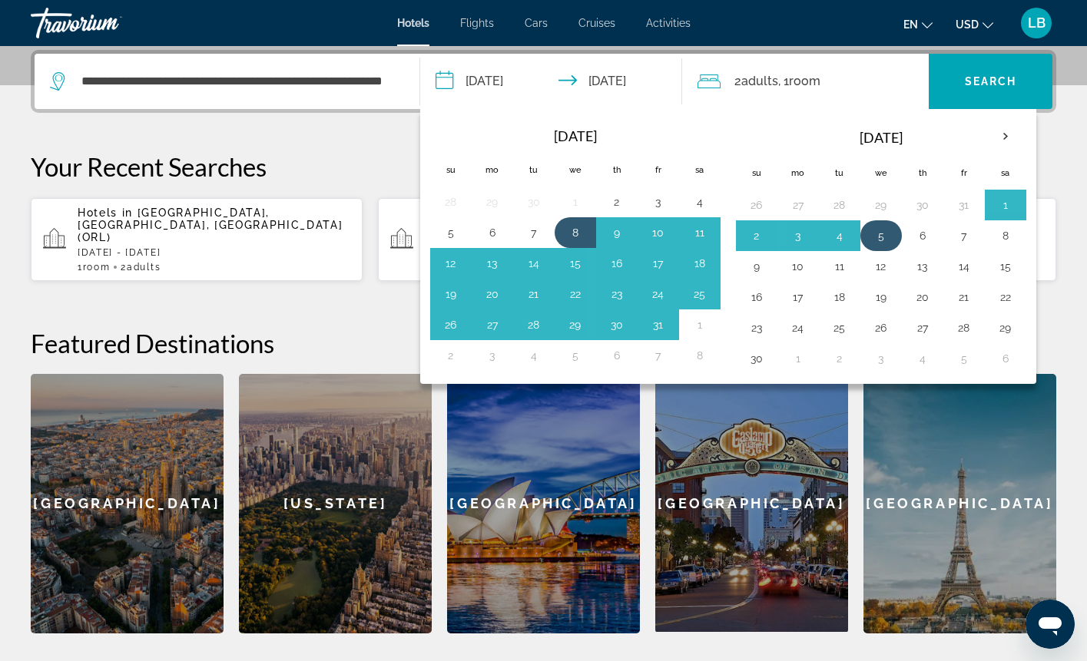
click at [882, 236] on button "5" at bounding box center [881, 236] width 25 height 22
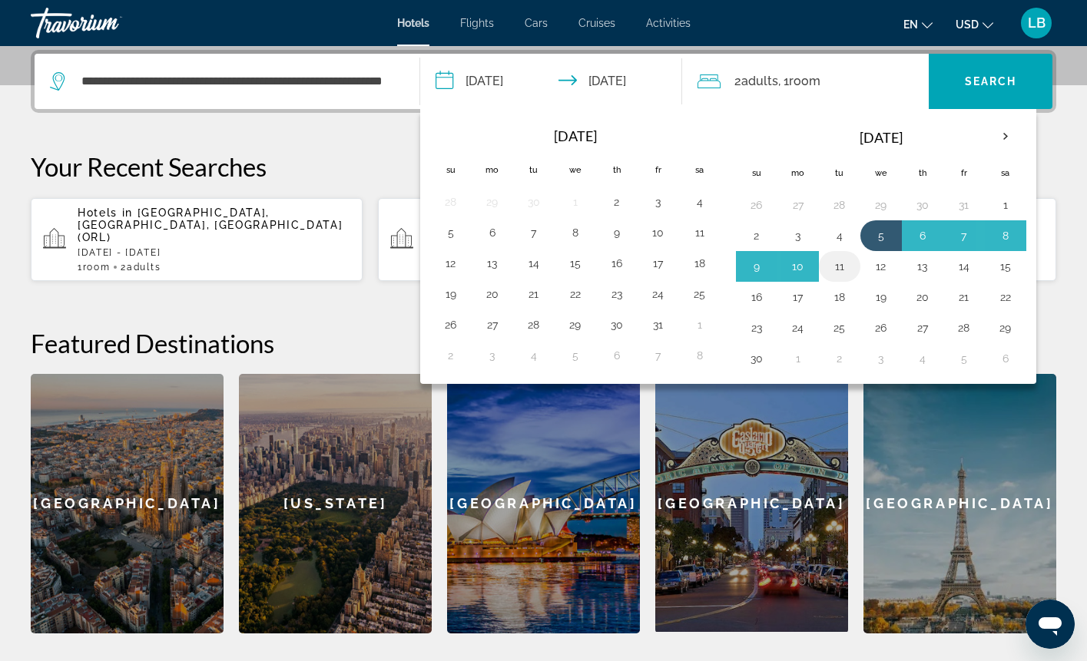
click at [845, 267] on button "11" at bounding box center [839, 267] width 25 height 22
type input "**********"
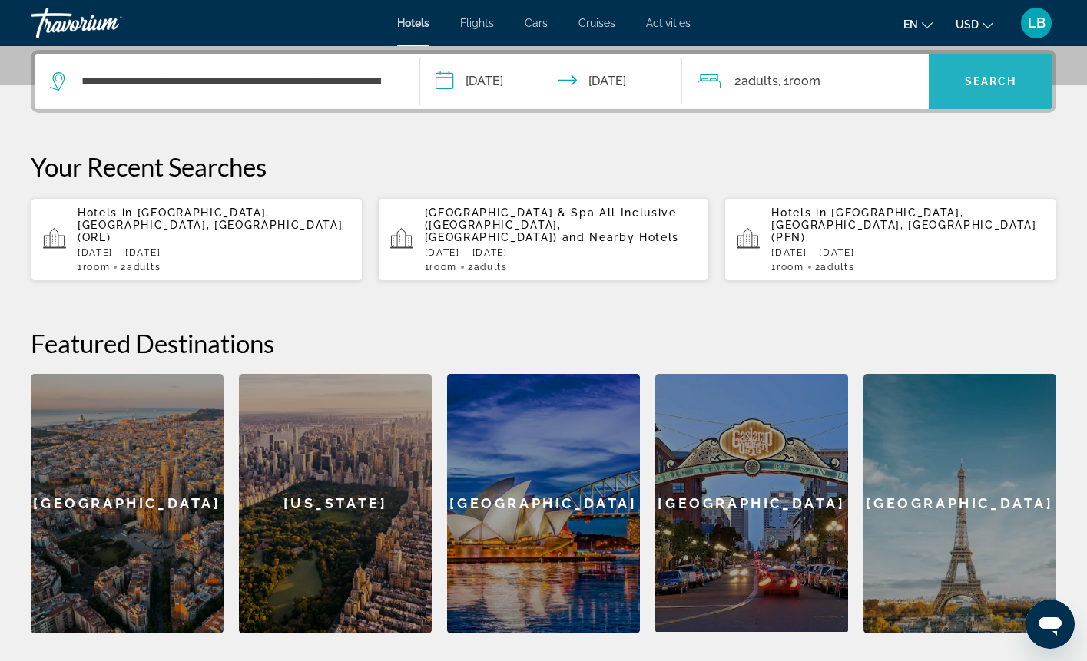
click at [973, 94] on span "Search widget" at bounding box center [990, 81] width 124 height 37
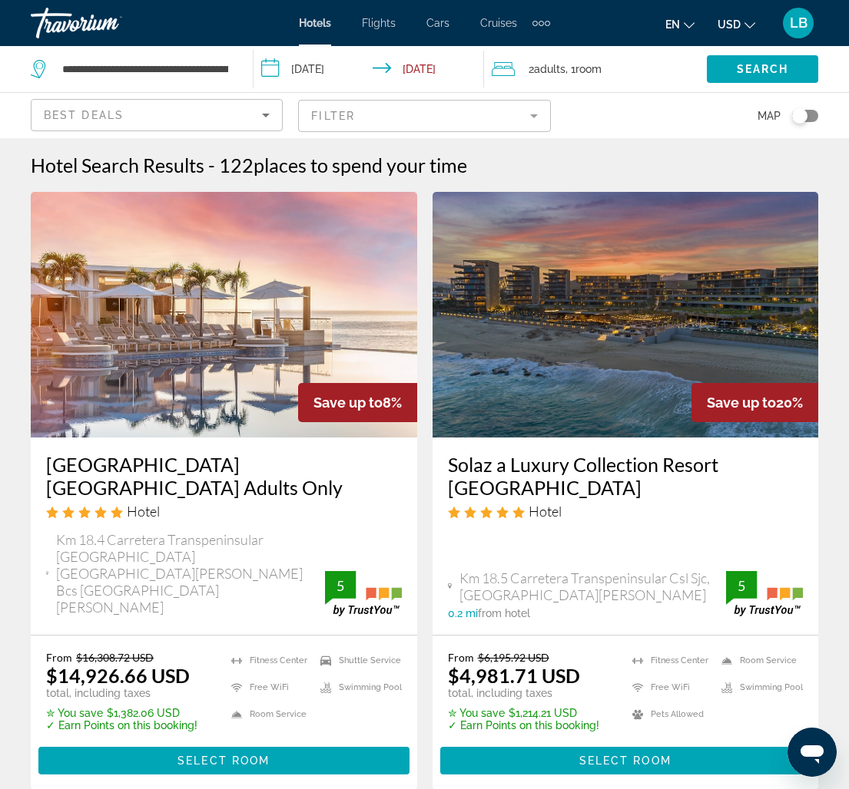
click at [64, 485] on h3 "Le Blanc Spa Resort Los Cabos Adults Only" at bounding box center [224, 476] width 356 height 46
